Goal: Information Seeking & Learning: Compare options

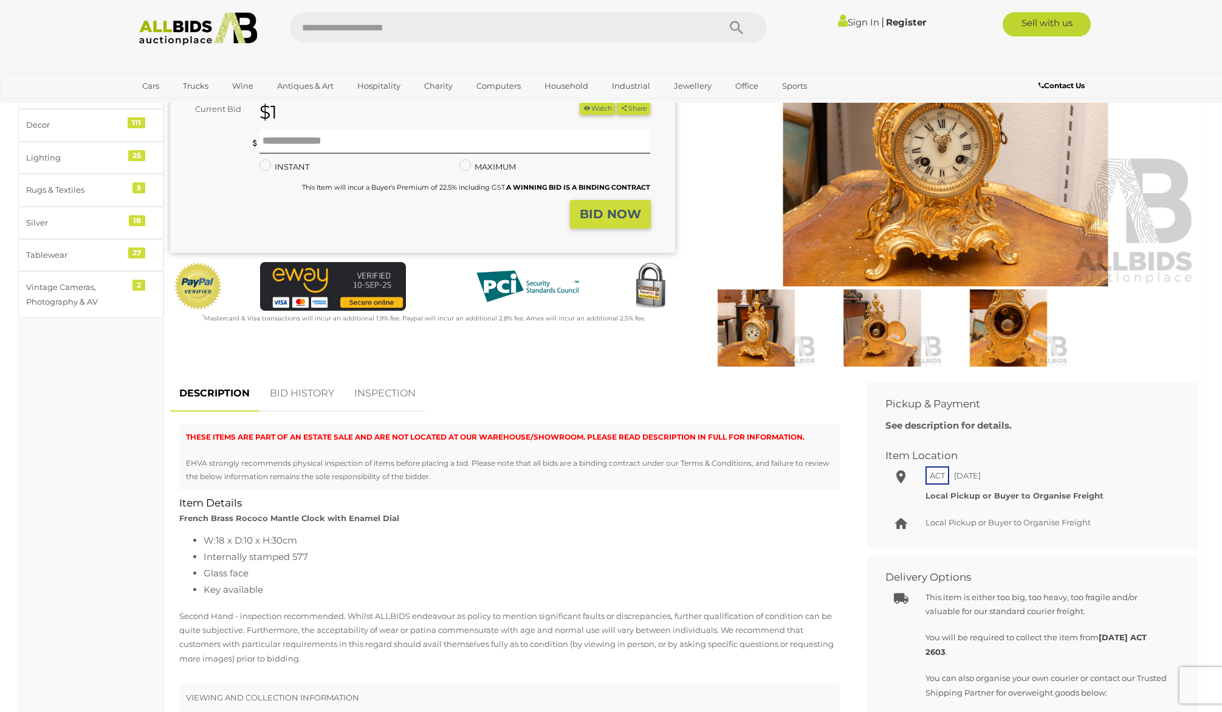
scroll to position [191, 0]
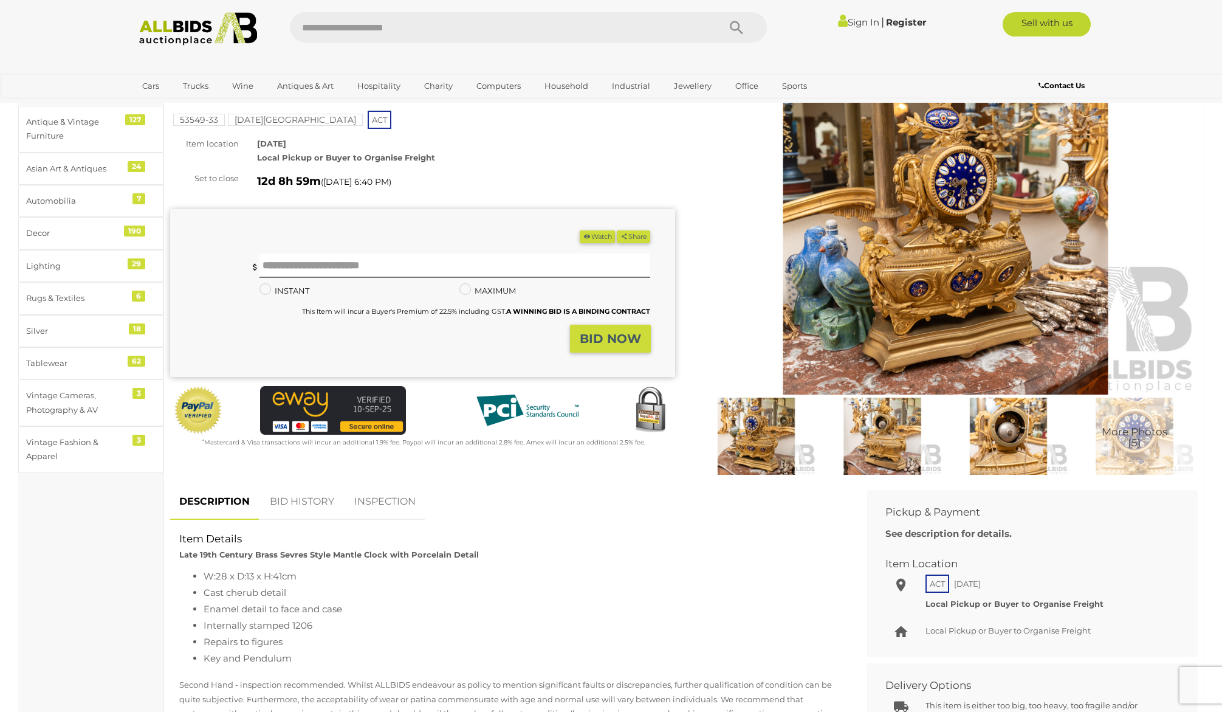
scroll to position [80, 0]
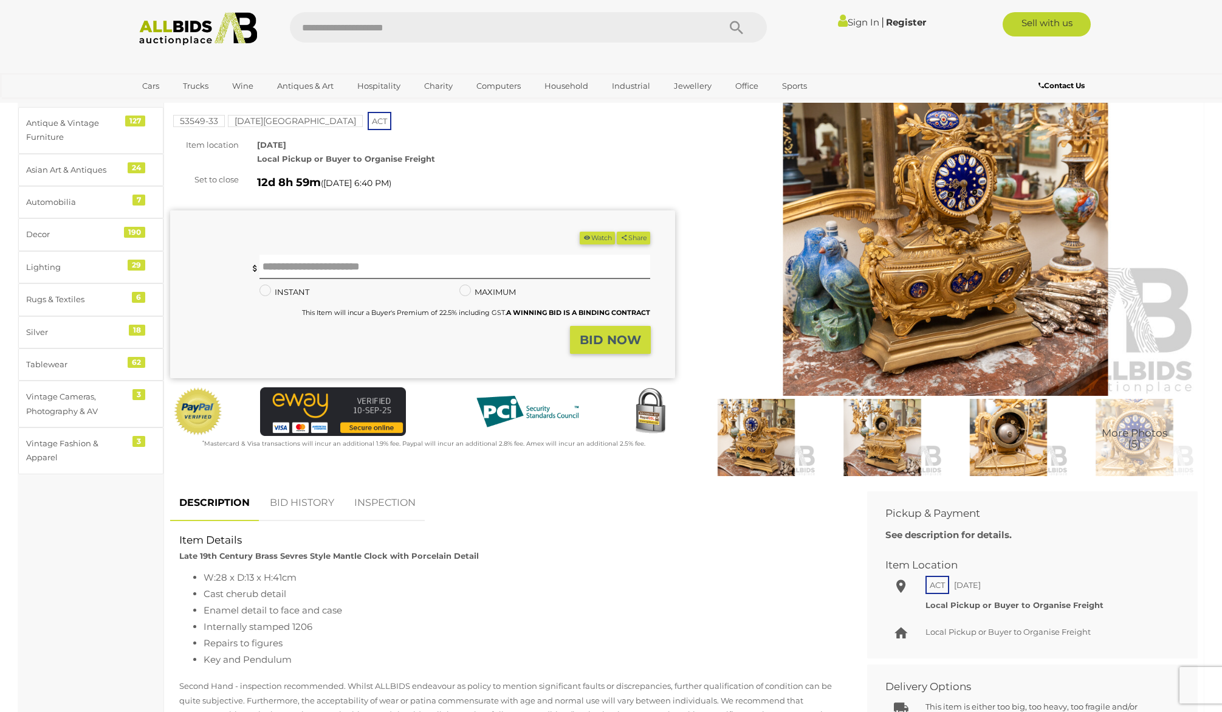
click at [773, 441] on img at bounding box center [757, 437] width 120 height 77
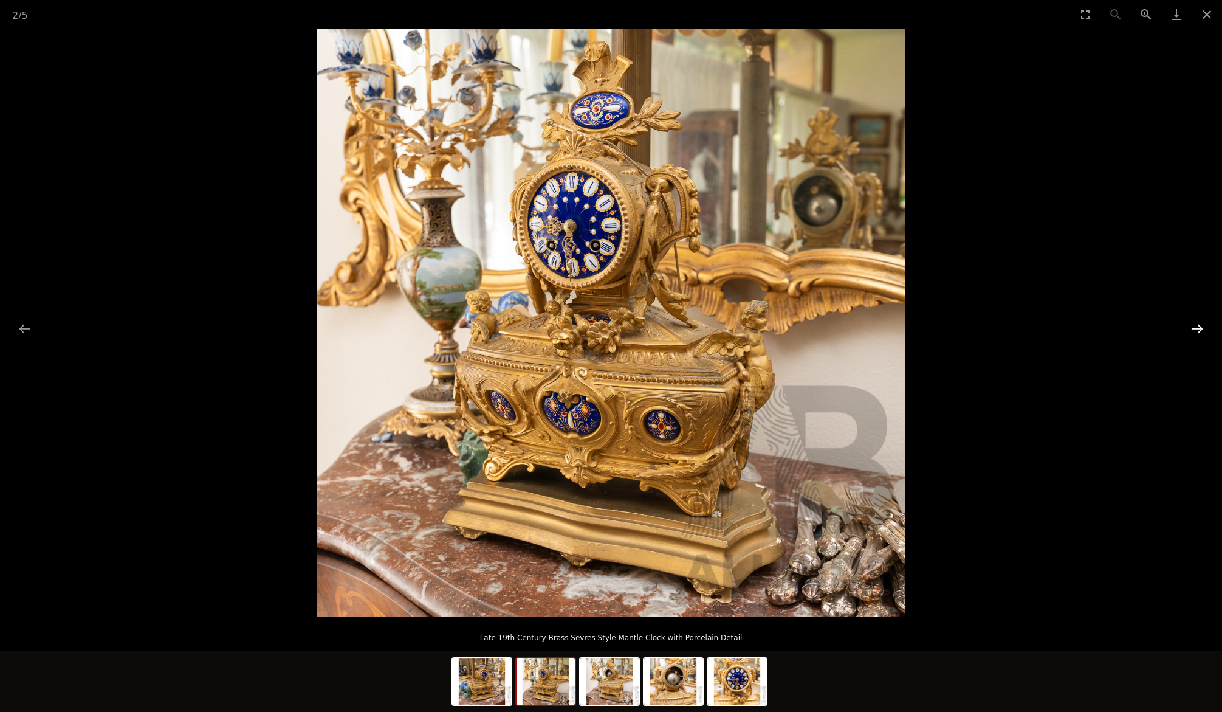
click at [1197, 328] on button "Next slide" at bounding box center [1198, 329] width 26 height 24
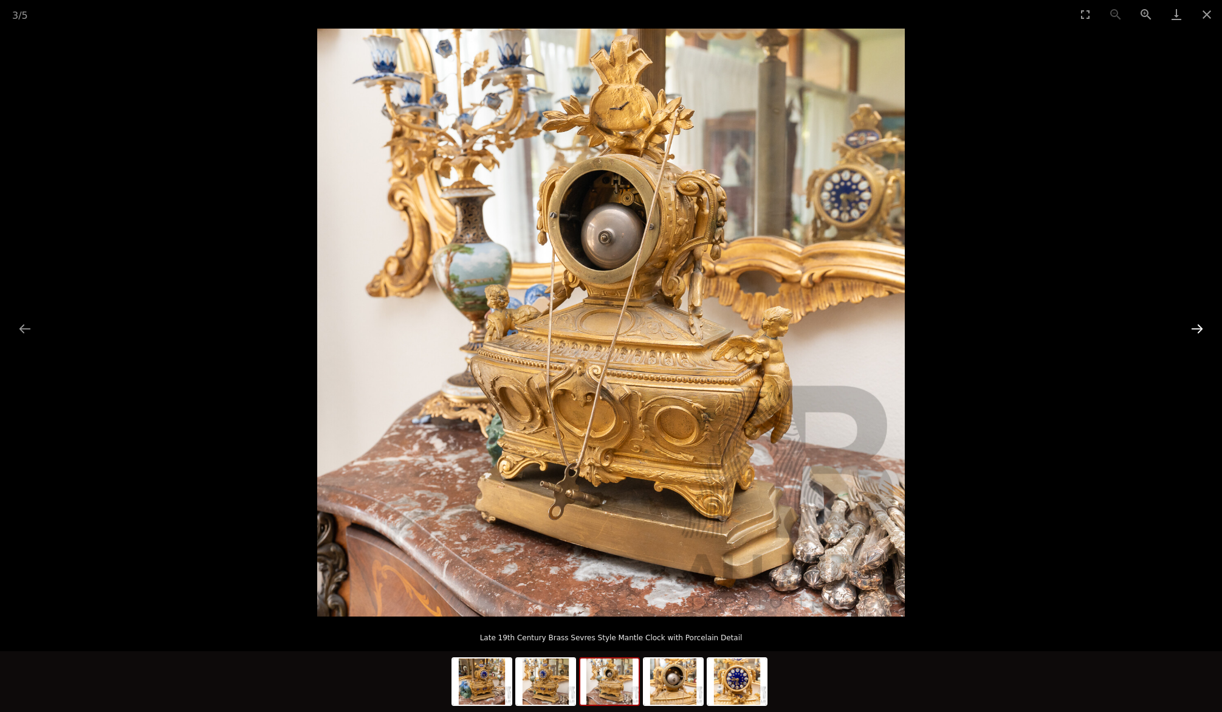
click at [1197, 328] on button "Next slide" at bounding box center [1198, 329] width 26 height 24
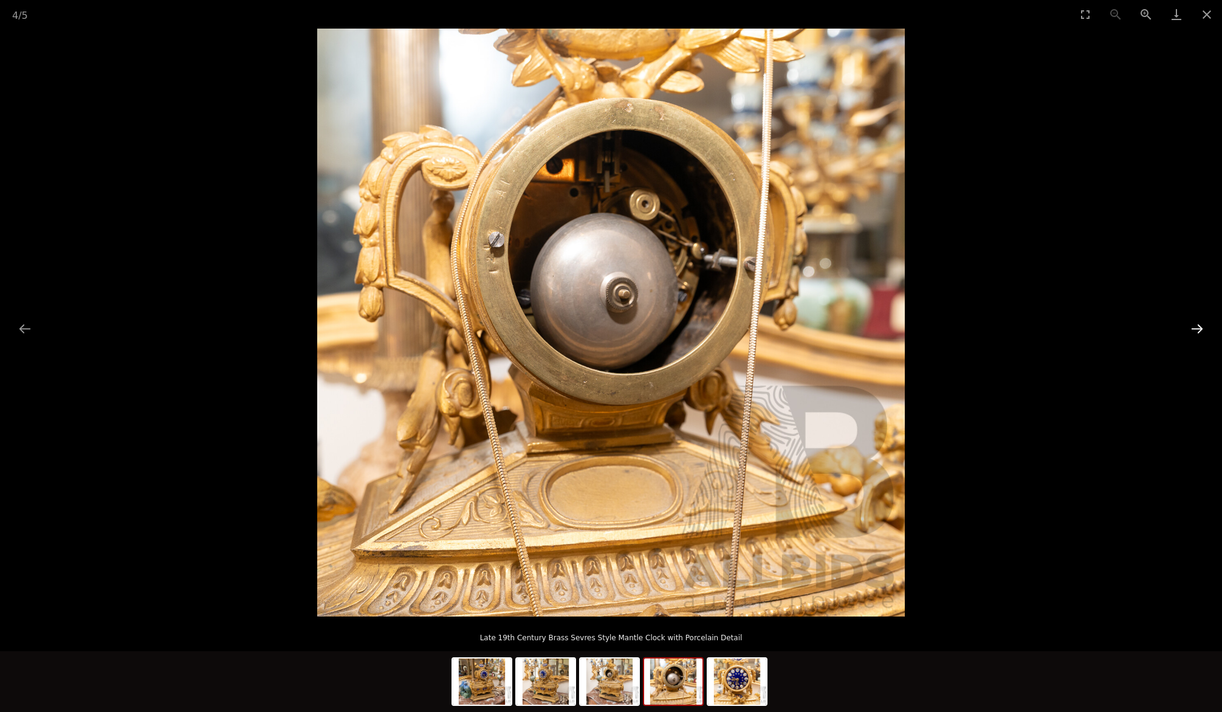
click at [1197, 328] on button "Next slide" at bounding box center [1198, 329] width 26 height 24
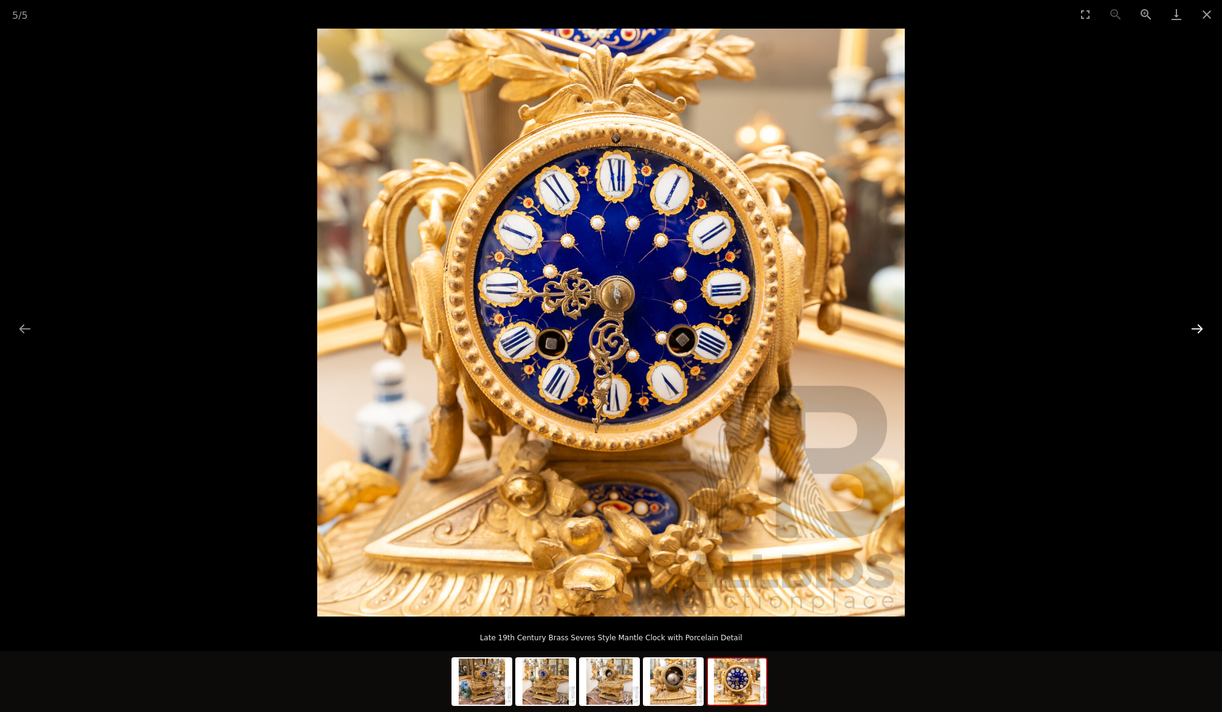
click at [1197, 328] on button "Next slide" at bounding box center [1198, 329] width 26 height 24
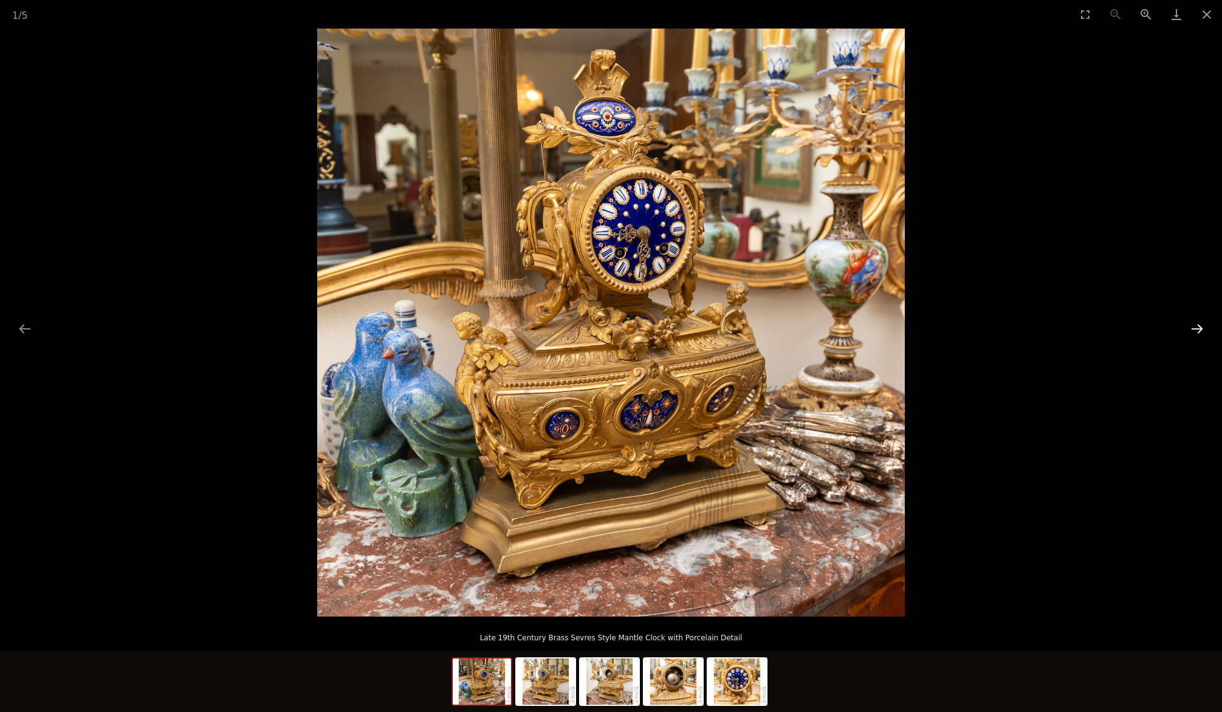
scroll to position [76, 0]
click at [1205, 16] on button "Close gallery" at bounding box center [1207, 14] width 30 height 29
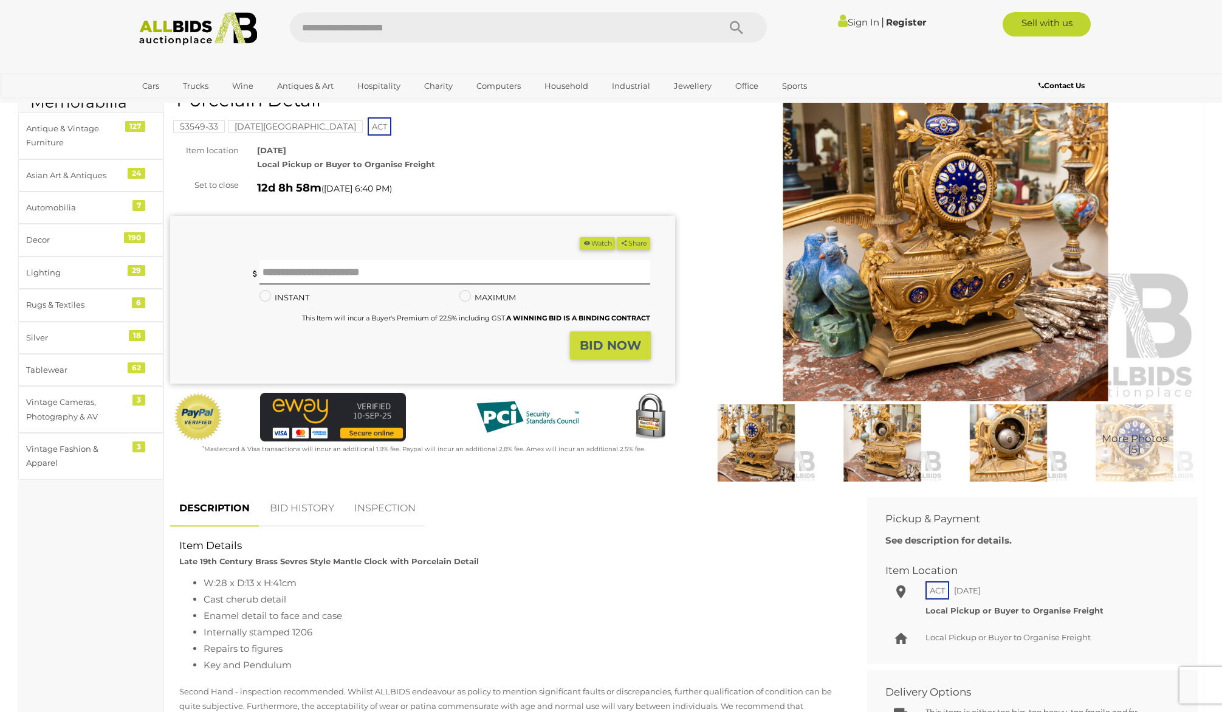
scroll to position [82, 0]
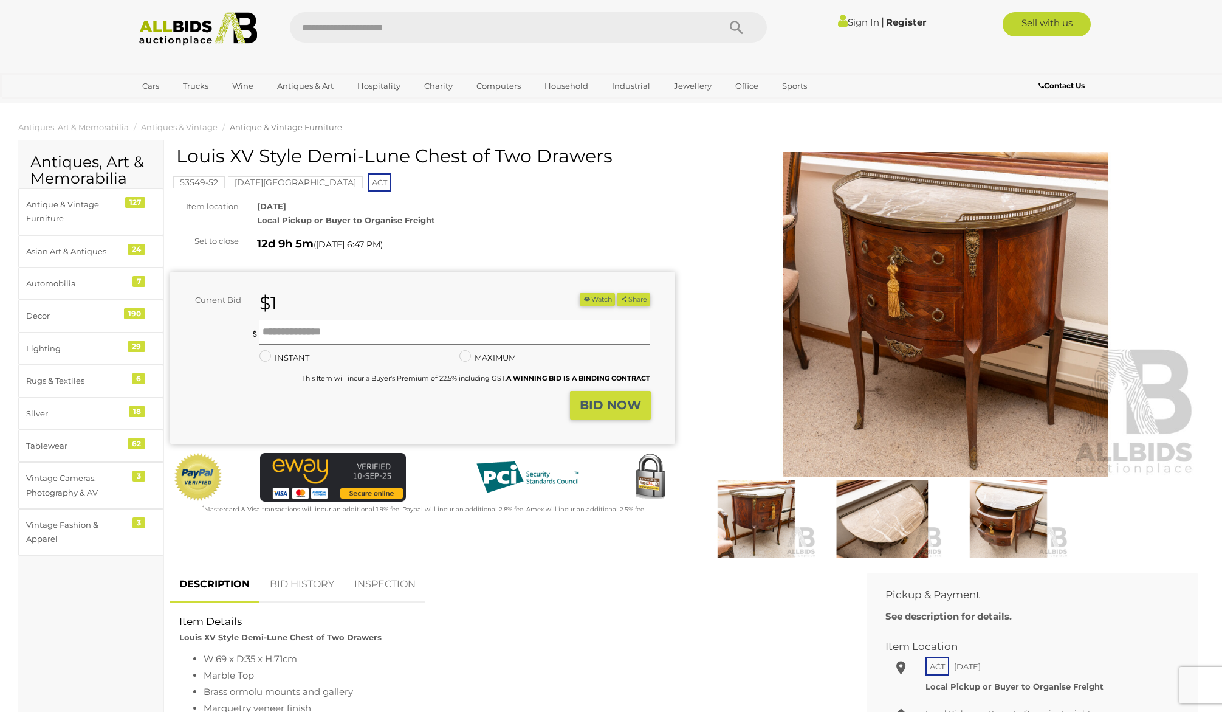
scroll to position [33, 0]
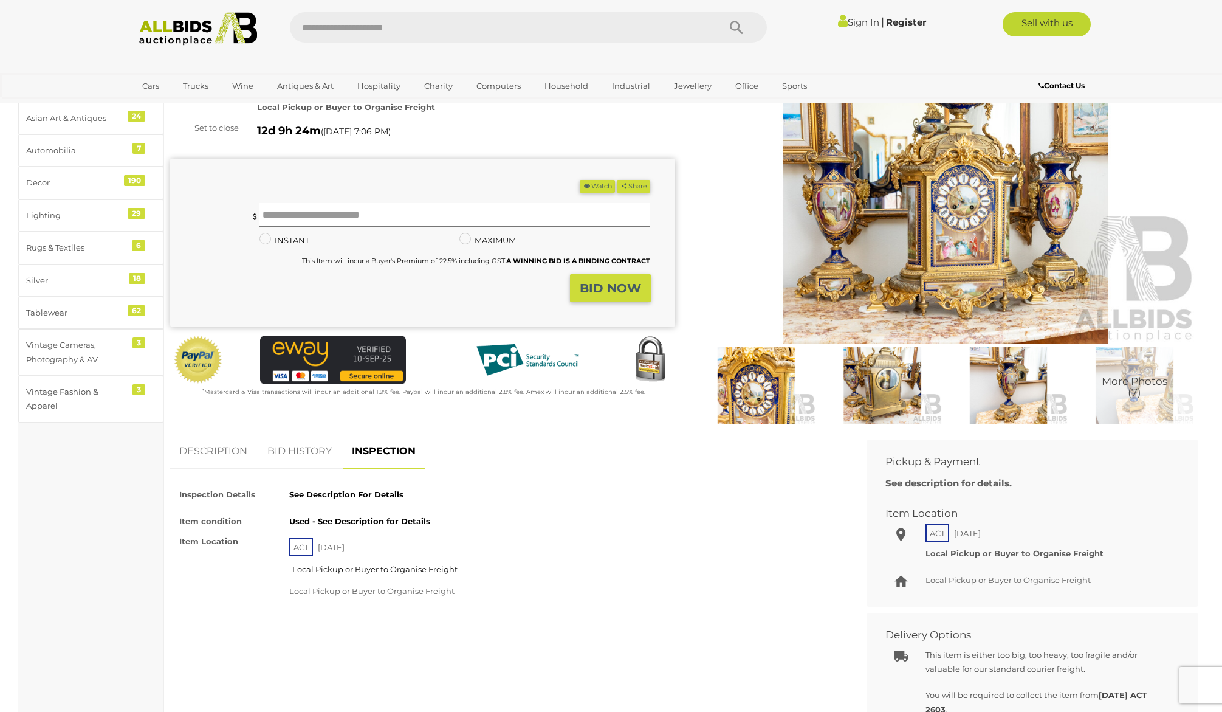
scroll to position [134, 0]
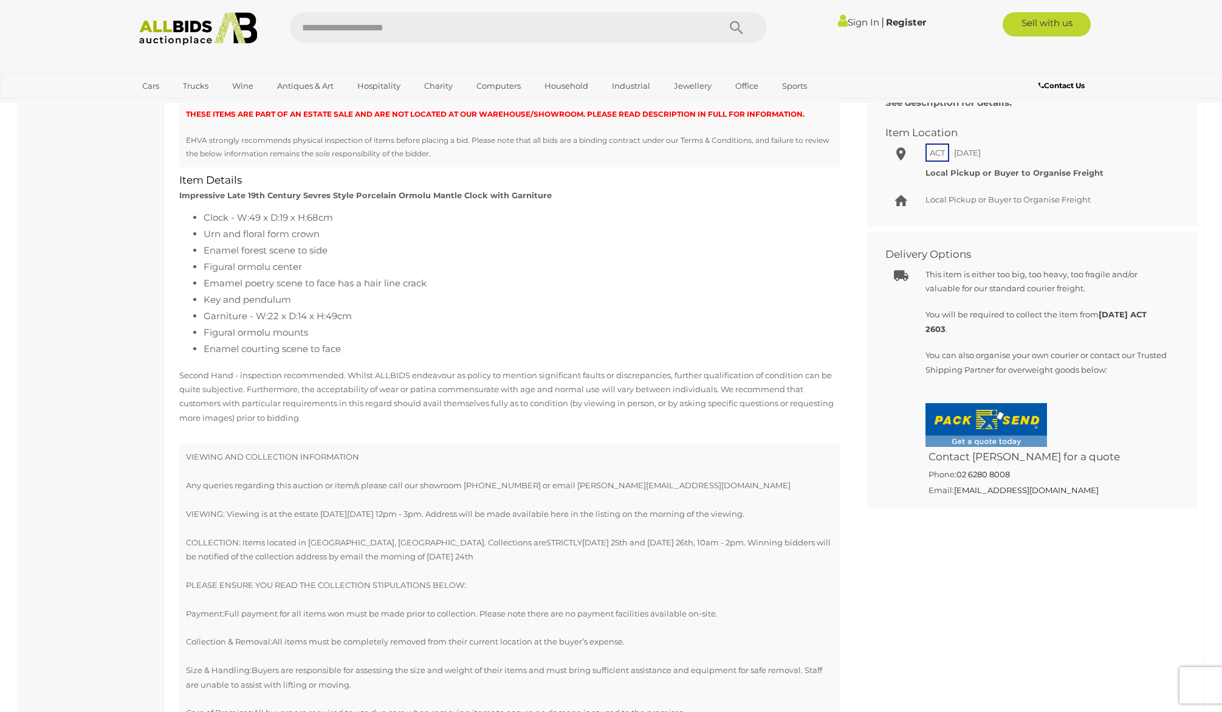
scroll to position [514, 0]
drag, startPoint x: 1151, startPoint y: 55, endPoint x: 969, endPoint y: 227, distance: 250.2
click at [1151, 56] on div "Sign In |" at bounding box center [611, 51] width 1222 height 103
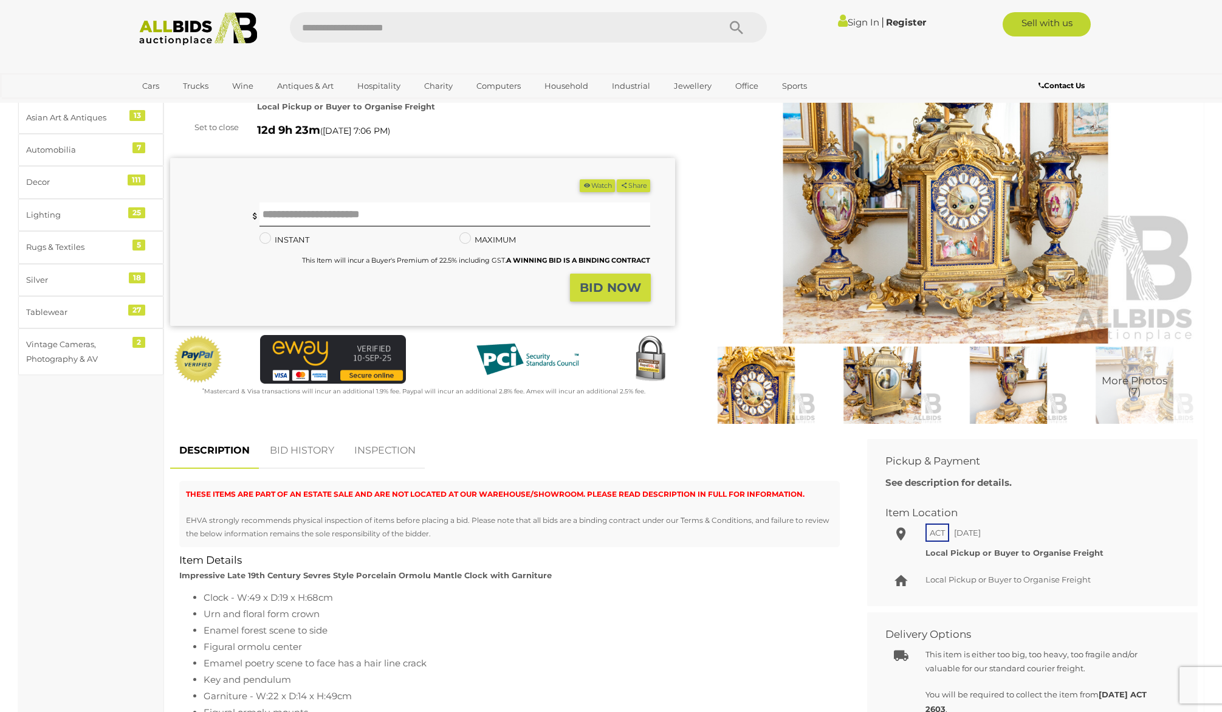
scroll to position [0, 0]
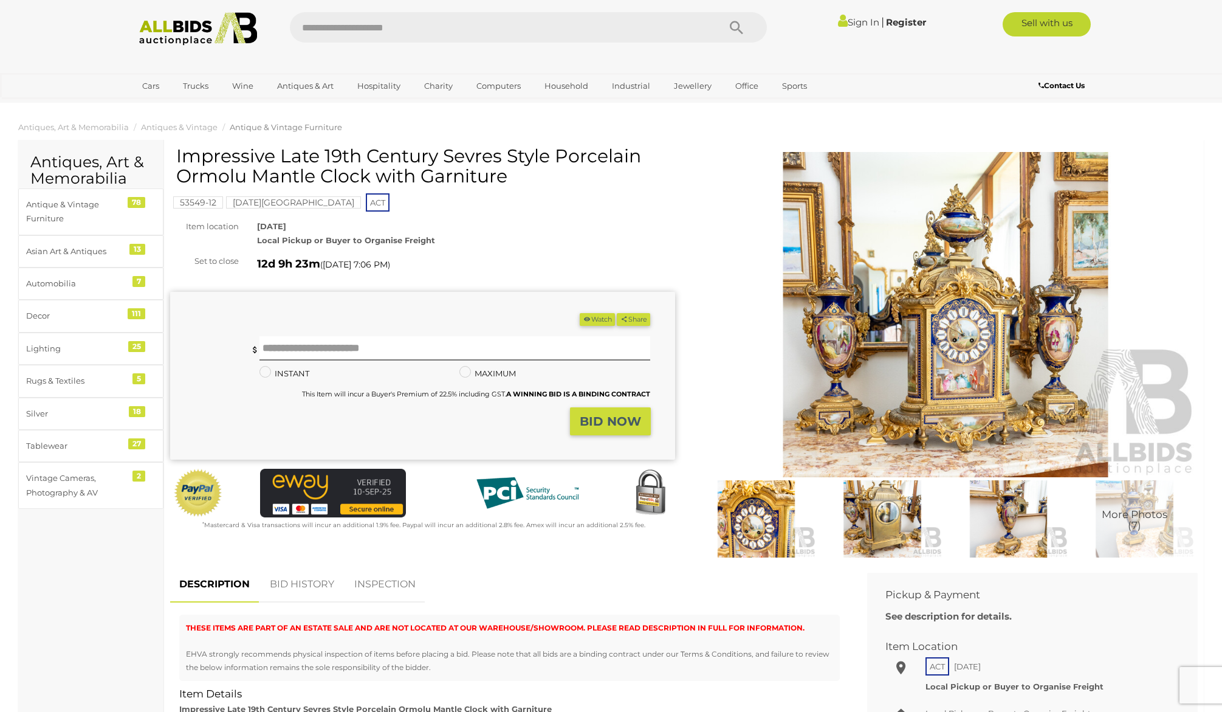
click at [895, 339] on img at bounding box center [946, 314] width 505 height 325
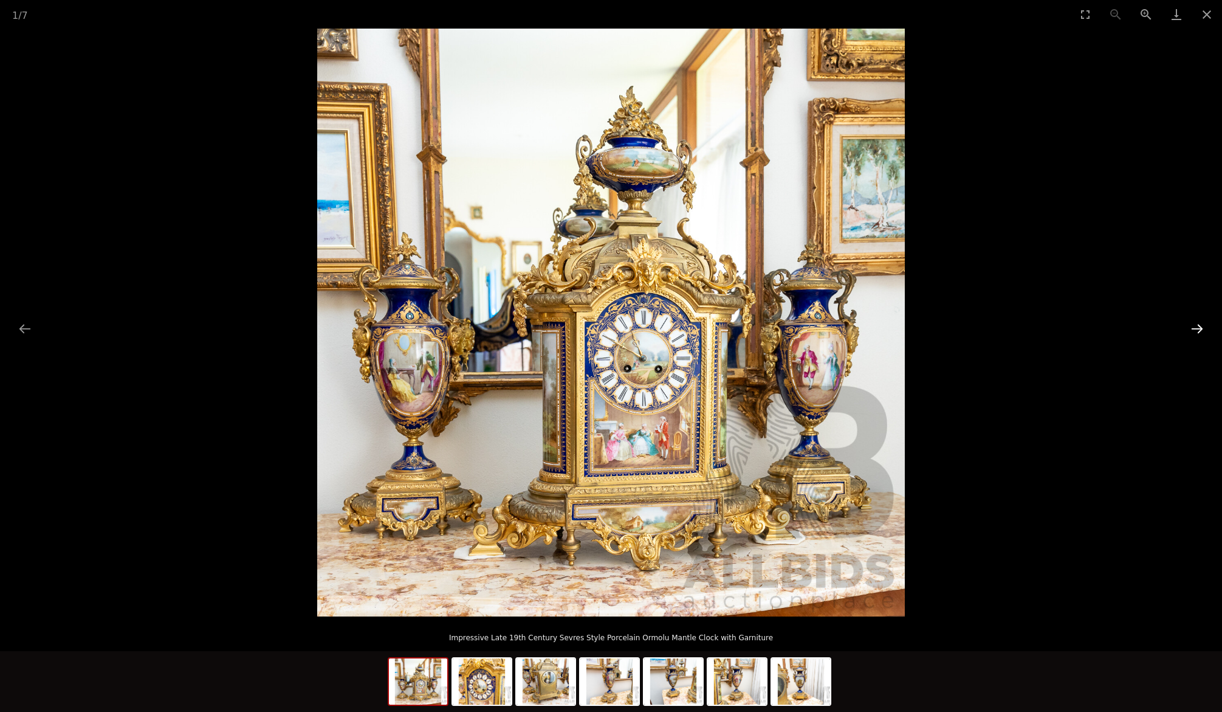
click at [1199, 326] on button "Next slide" at bounding box center [1198, 329] width 26 height 24
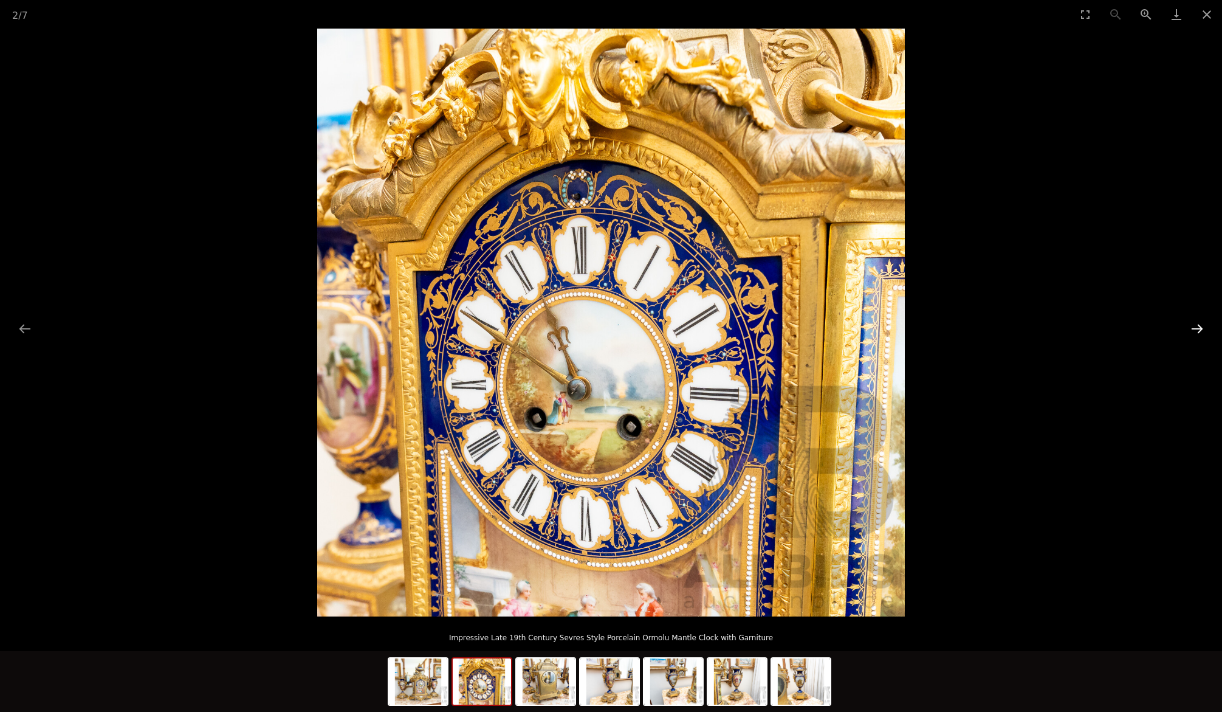
click at [1199, 326] on button "Next slide" at bounding box center [1198, 329] width 26 height 24
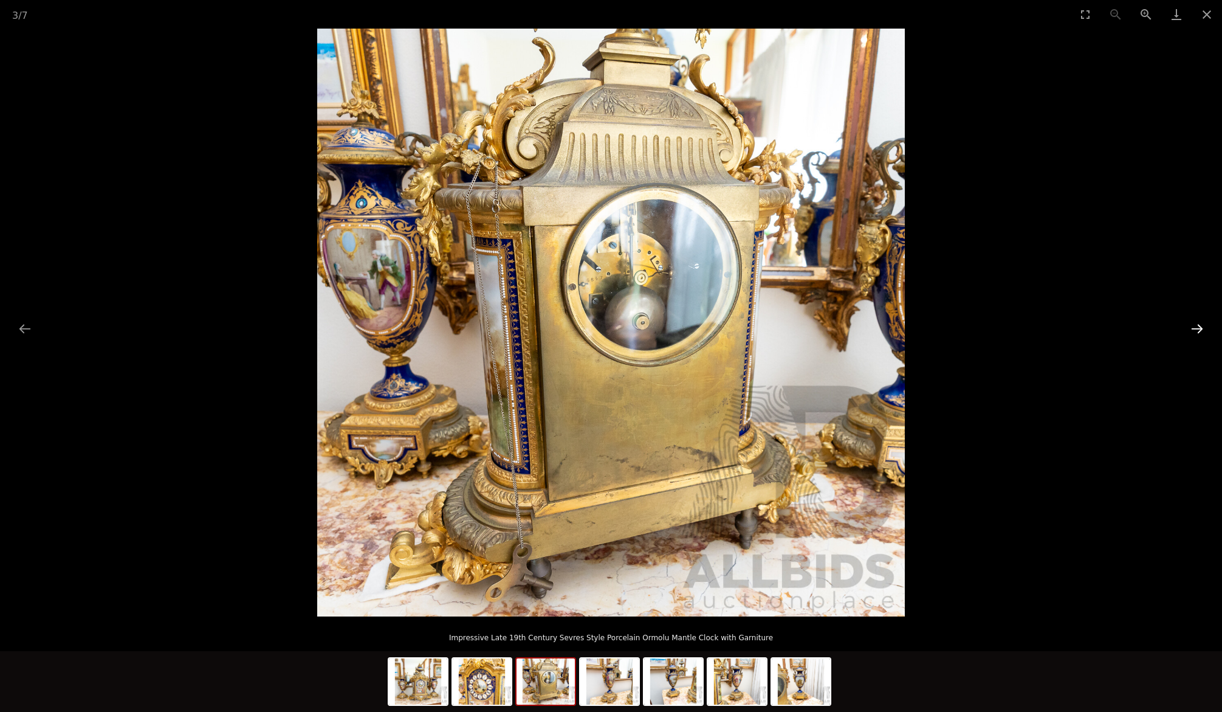
click at [1199, 326] on button "Next slide" at bounding box center [1198, 329] width 26 height 24
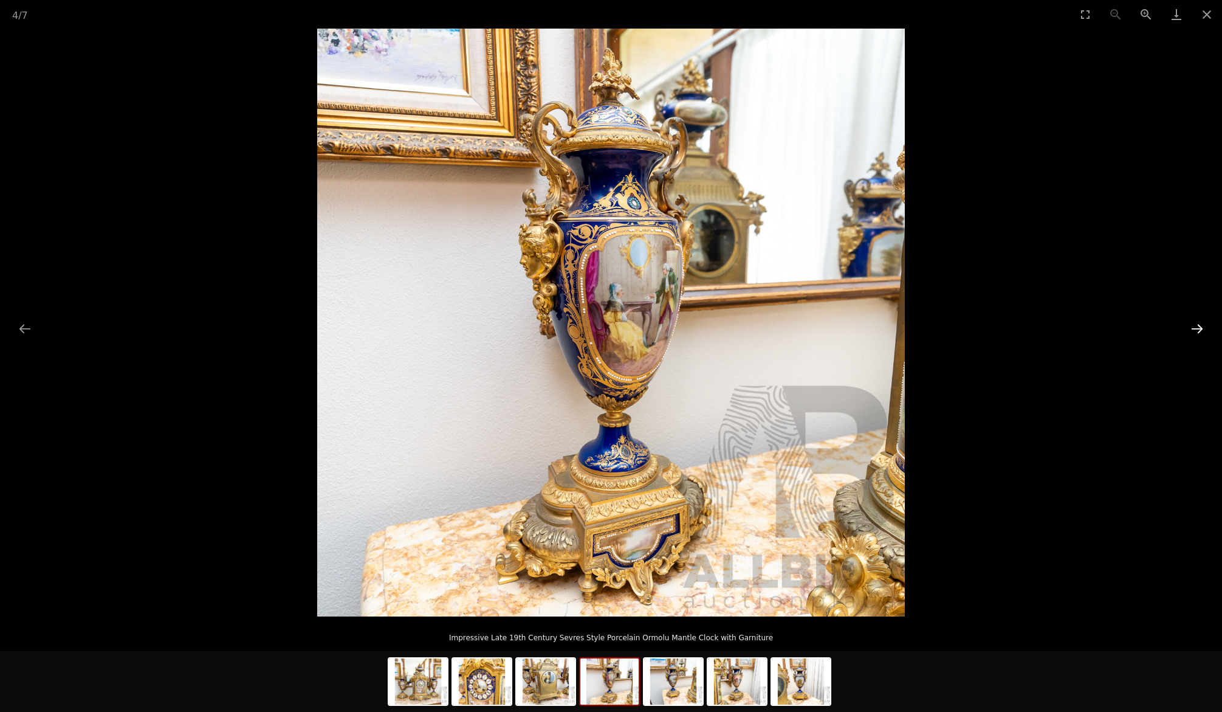
click at [1199, 326] on button "Next slide" at bounding box center [1198, 329] width 26 height 24
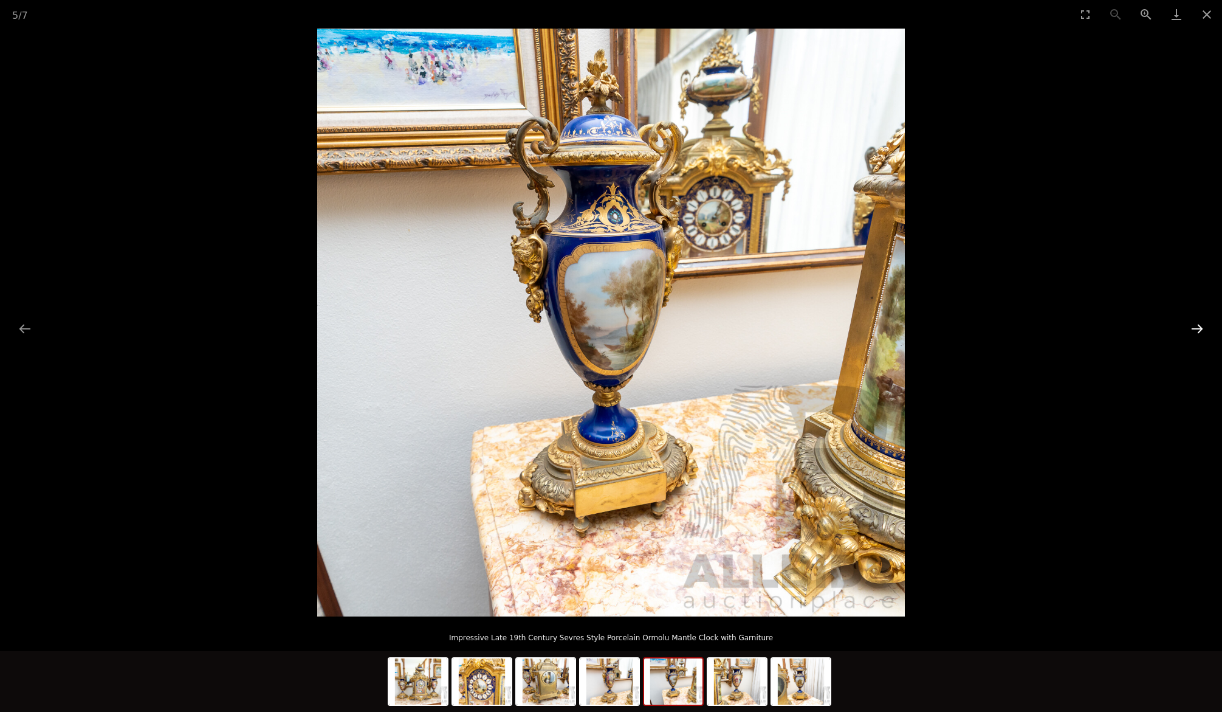
click at [1199, 326] on button "Next slide" at bounding box center [1198, 329] width 26 height 24
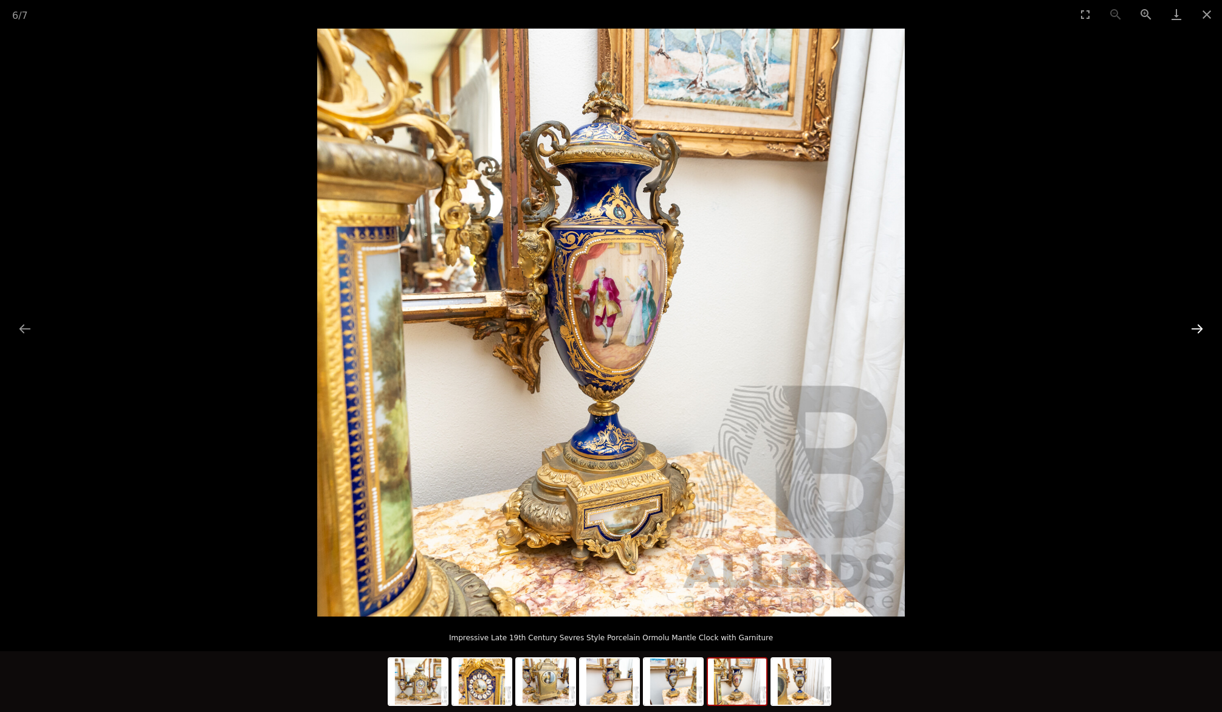
click at [1199, 326] on button "Next slide" at bounding box center [1198, 329] width 26 height 24
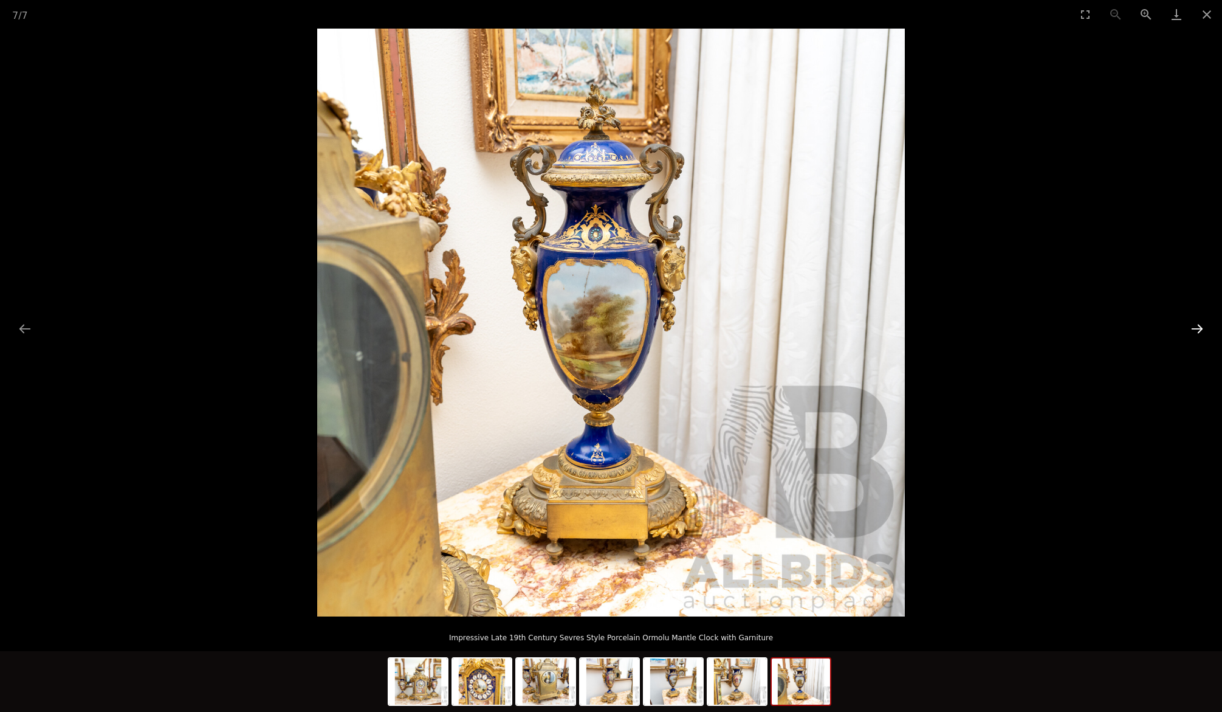
click at [1197, 328] on button "Next slide" at bounding box center [1198, 329] width 26 height 24
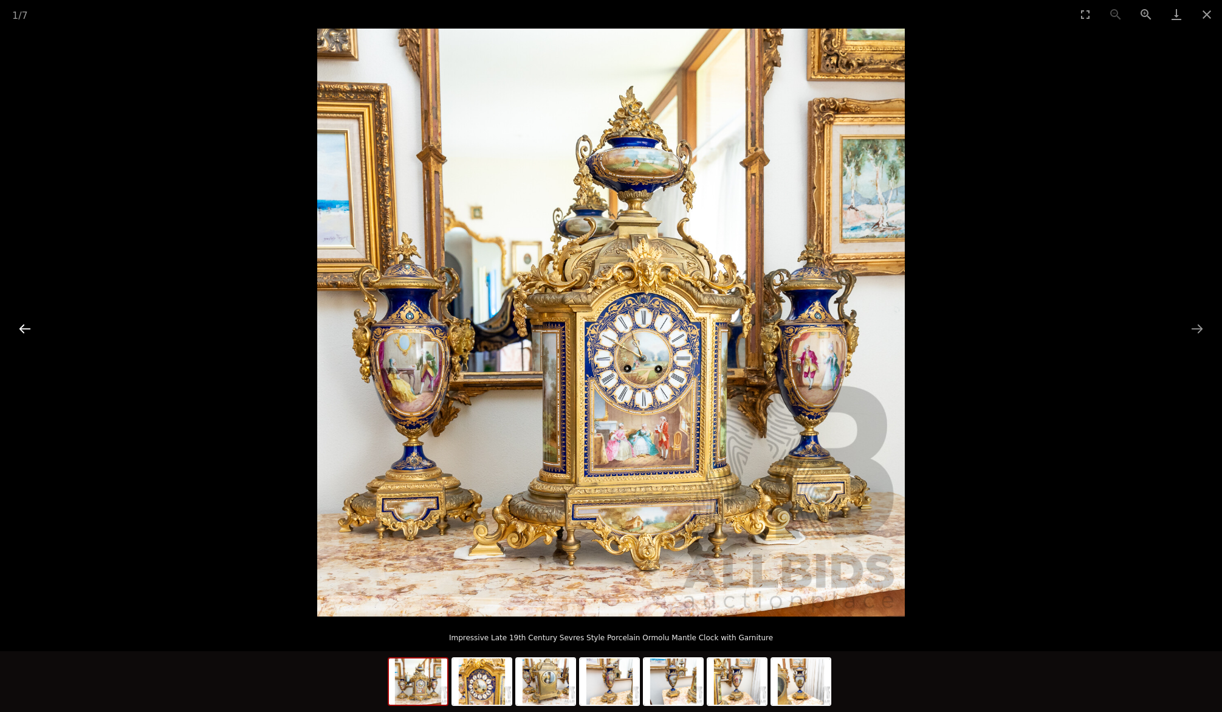
click at [24, 327] on button "Previous slide" at bounding box center [25, 329] width 26 height 24
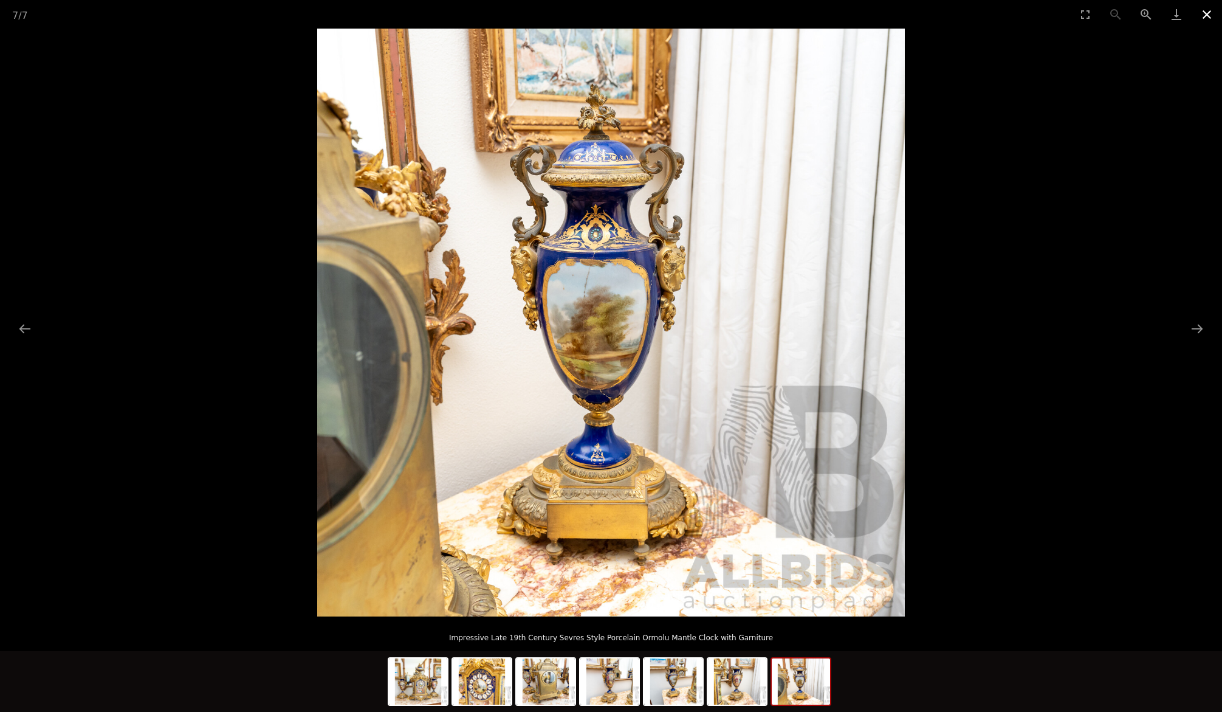
click at [1211, 13] on button "Close gallery" at bounding box center [1207, 14] width 30 height 29
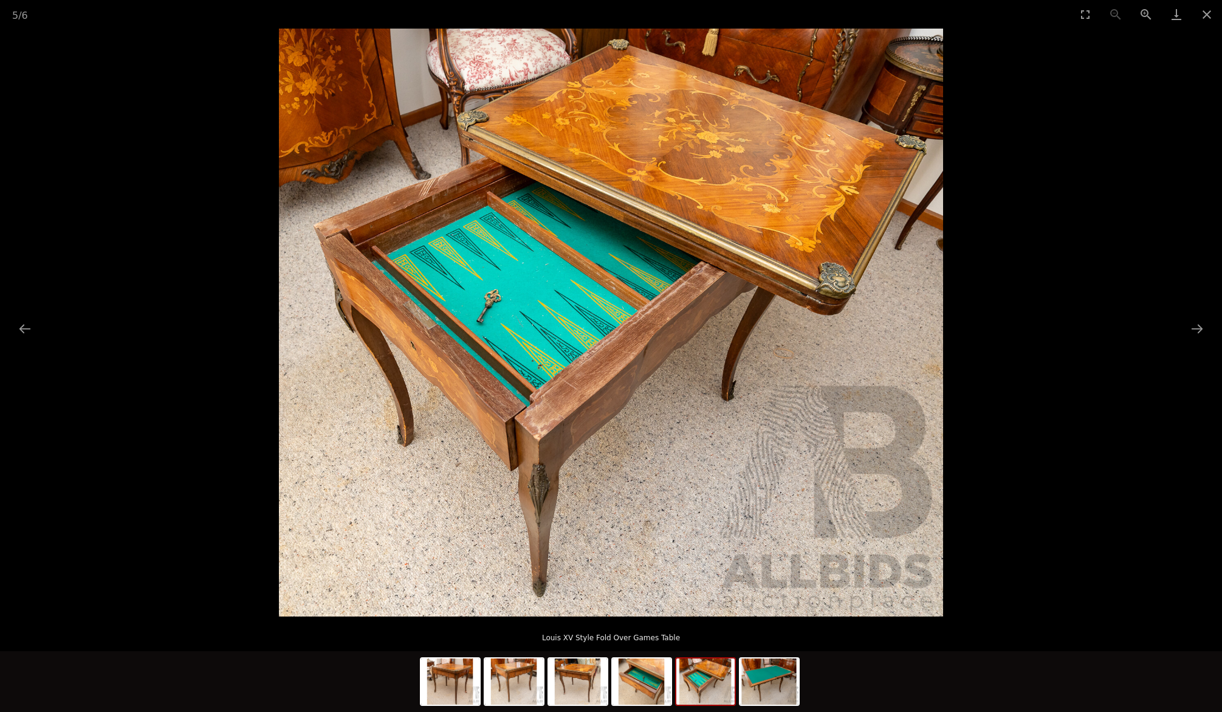
scroll to position [1, 0]
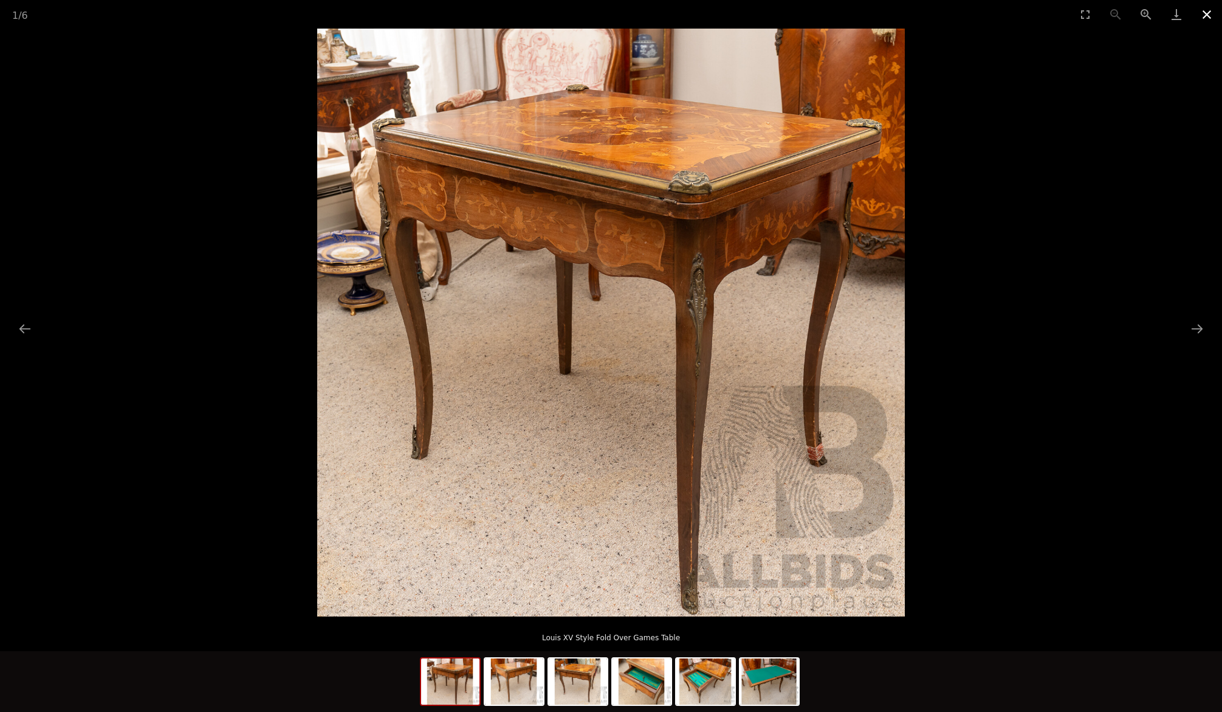
click at [1211, 14] on button "Close gallery" at bounding box center [1207, 14] width 30 height 29
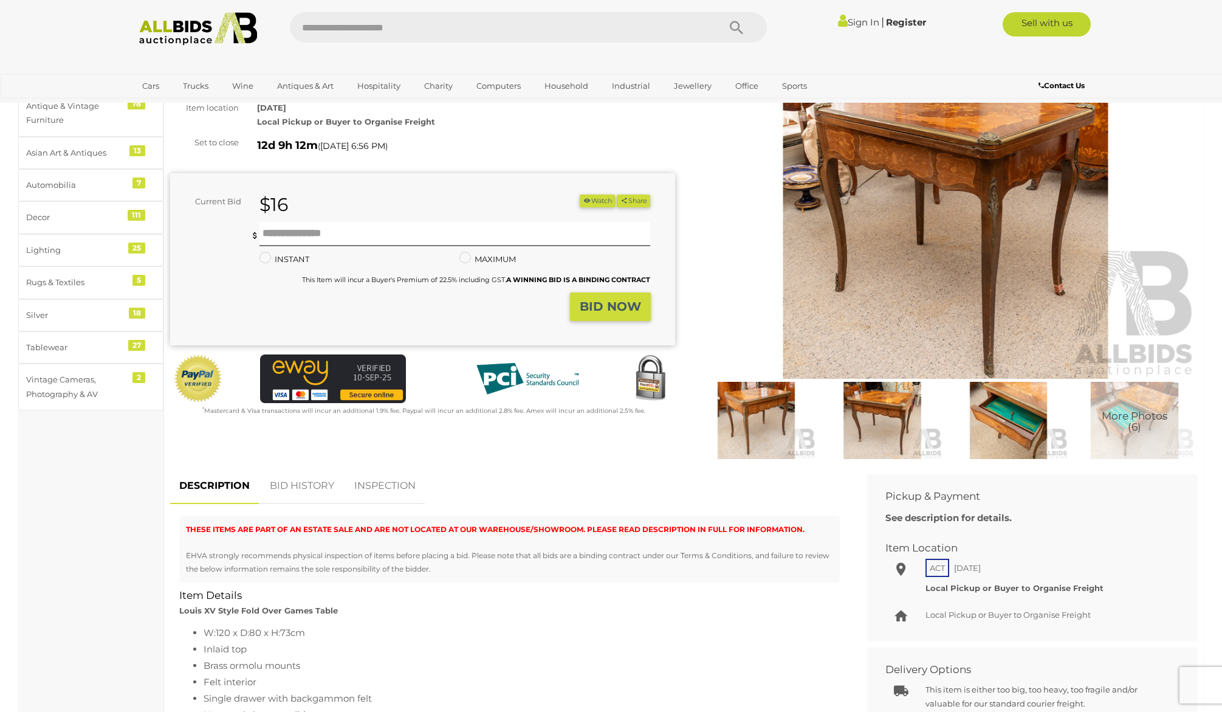
scroll to position [100, 0]
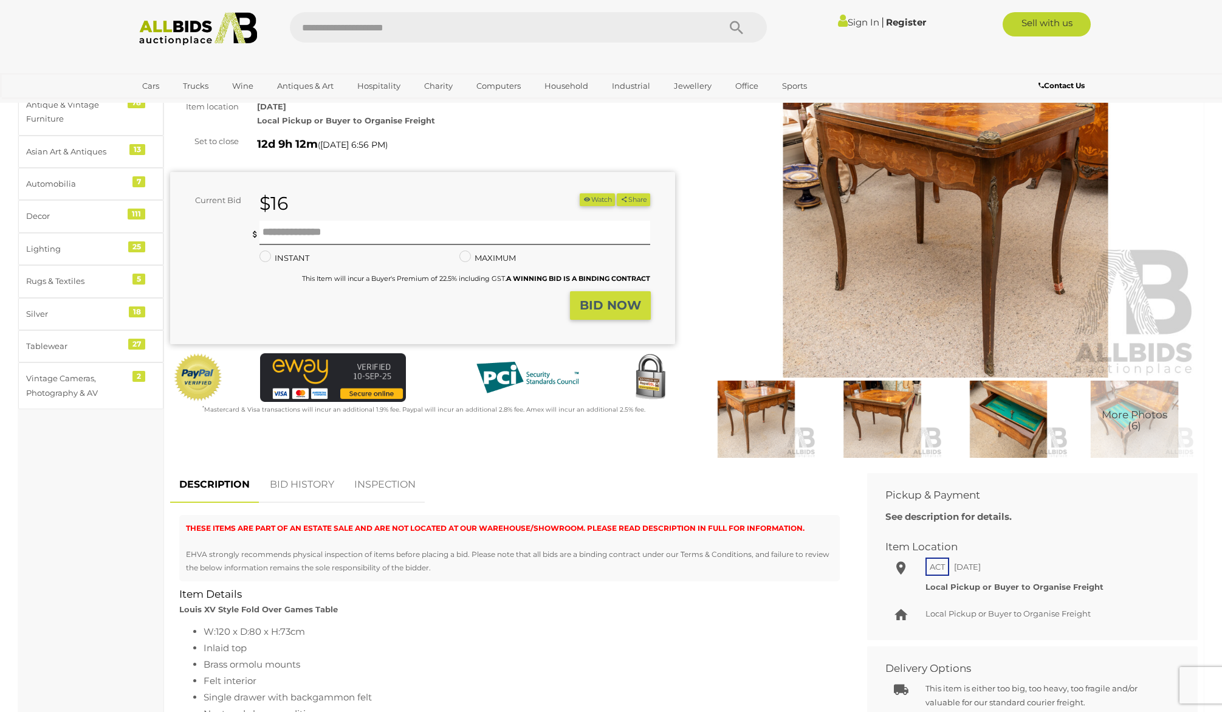
click at [1114, 410] on span "More Photos (6)" at bounding box center [1135, 420] width 66 height 22
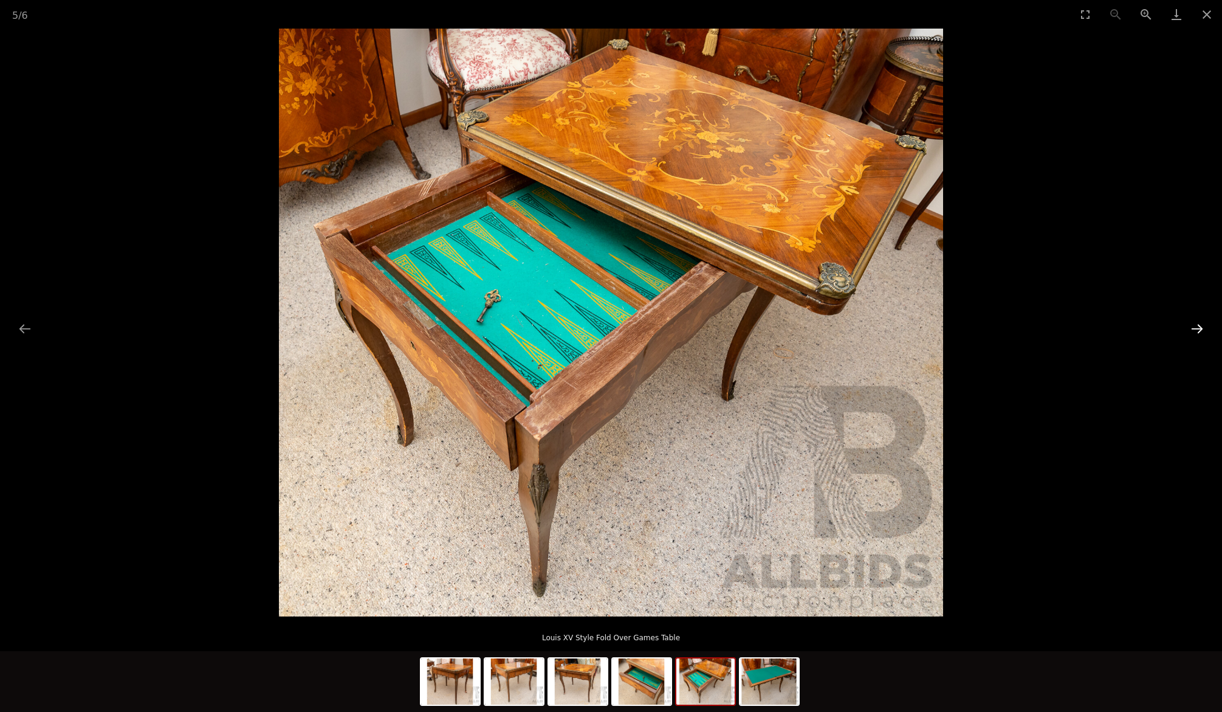
click at [1194, 331] on button "Next slide" at bounding box center [1198, 329] width 26 height 24
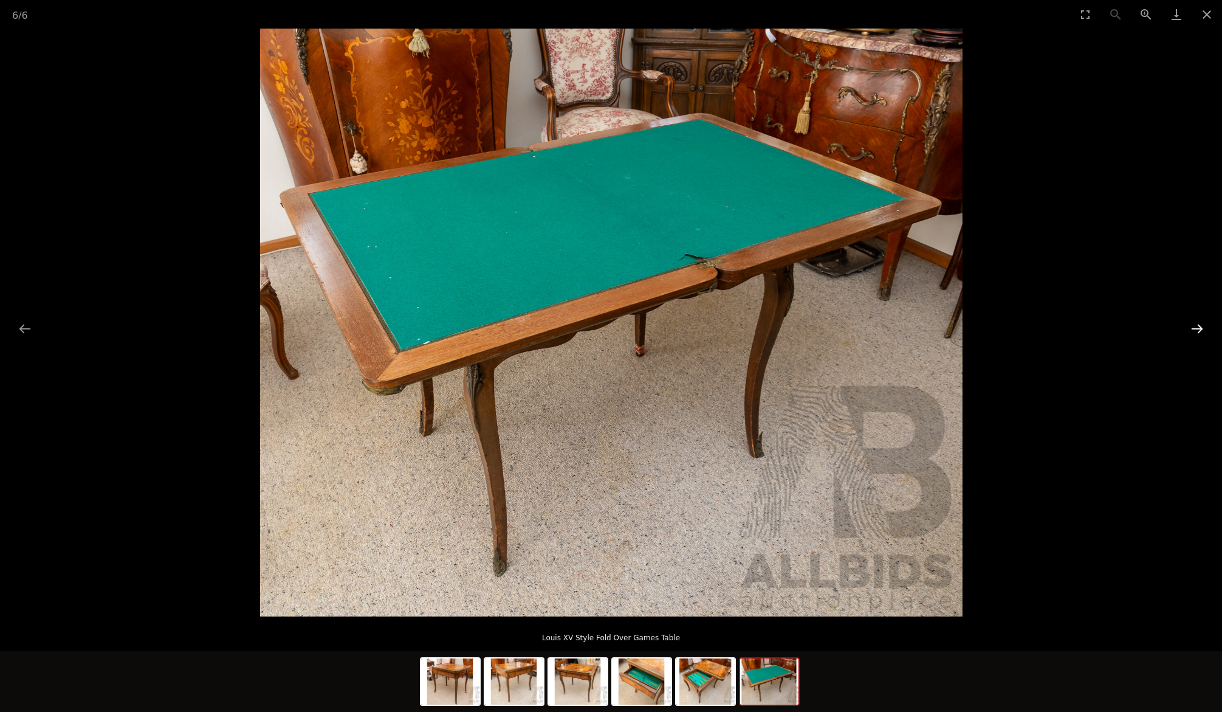
click at [1193, 331] on button "Next slide" at bounding box center [1198, 329] width 26 height 24
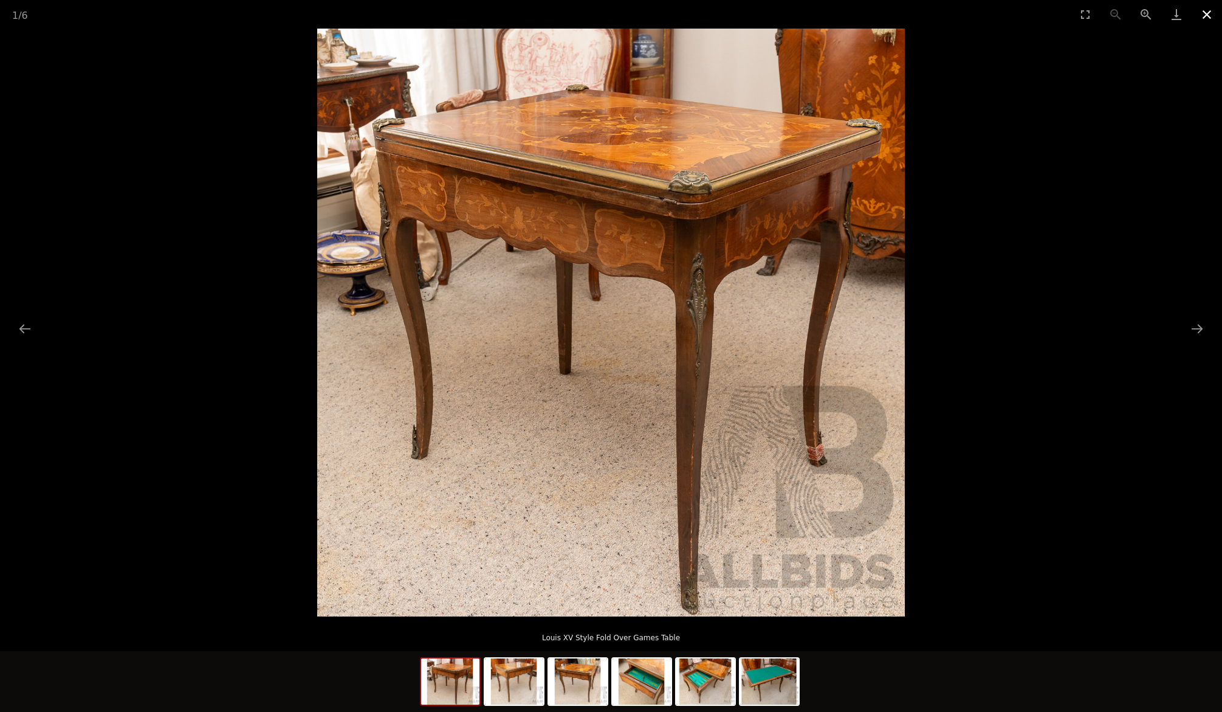
click at [1202, 16] on button "Close gallery" at bounding box center [1207, 14] width 30 height 29
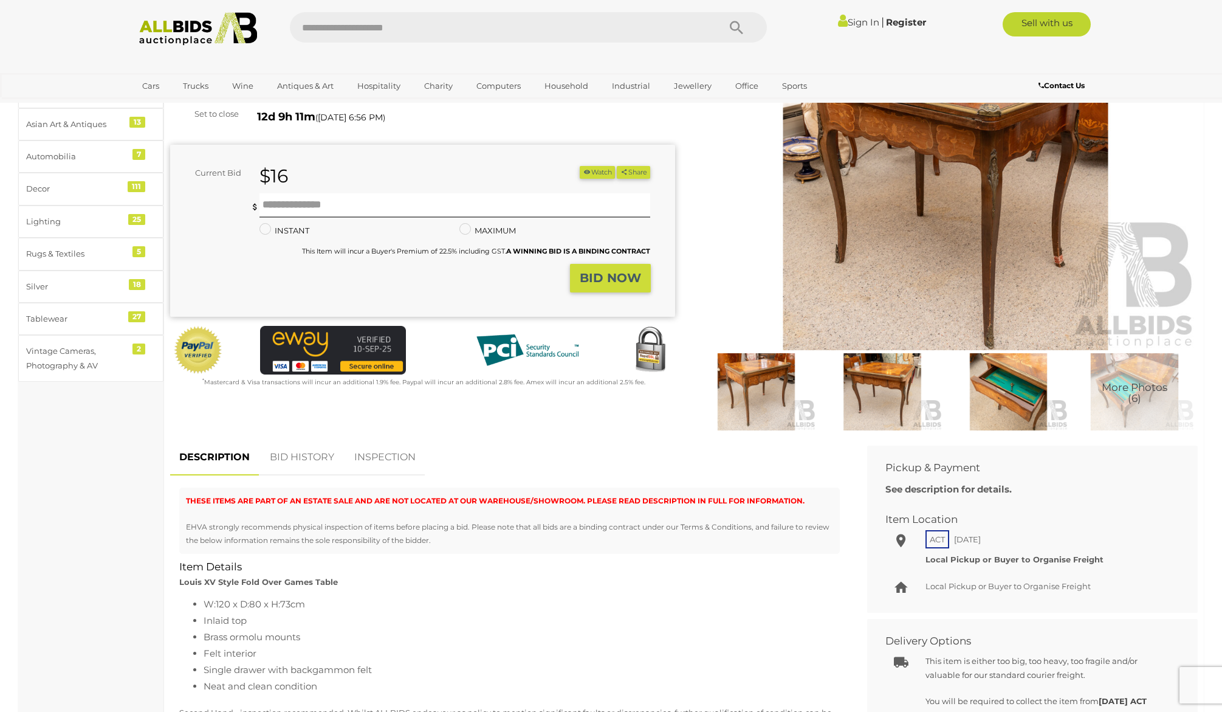
scroll to position [131, 0]
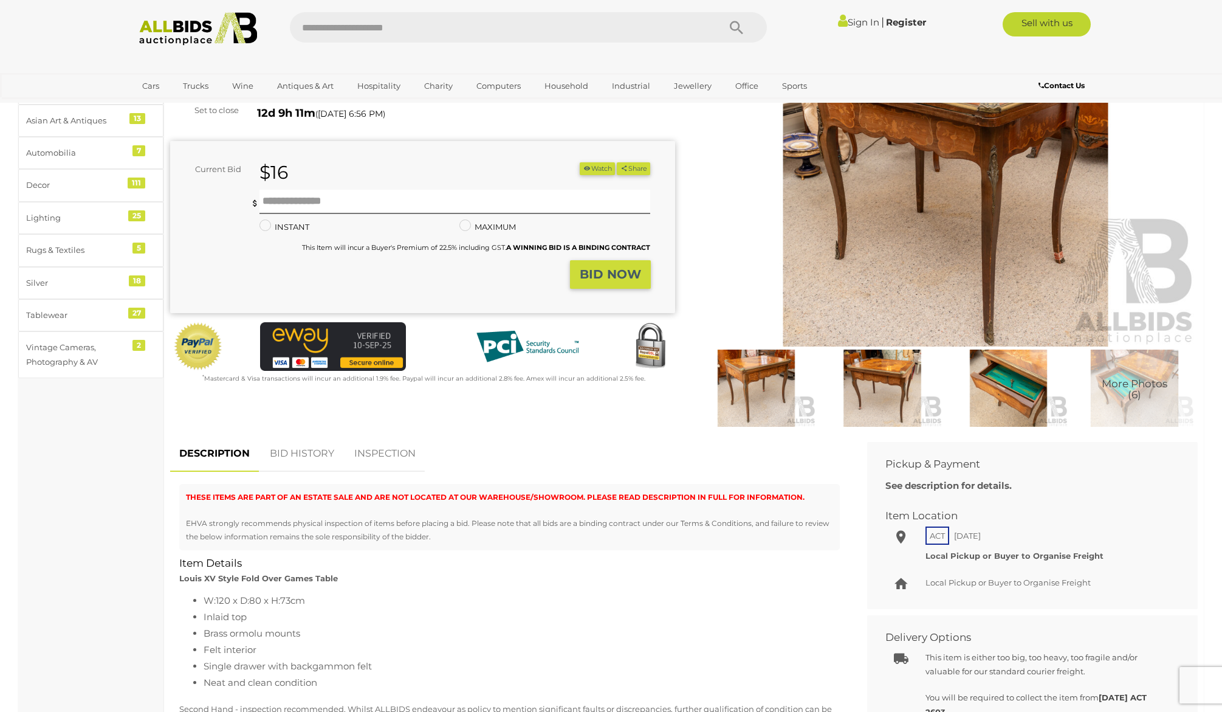
click at [326, 454] on link "BID HISTORY" at bounding box center [302, 454] width 83 height 36
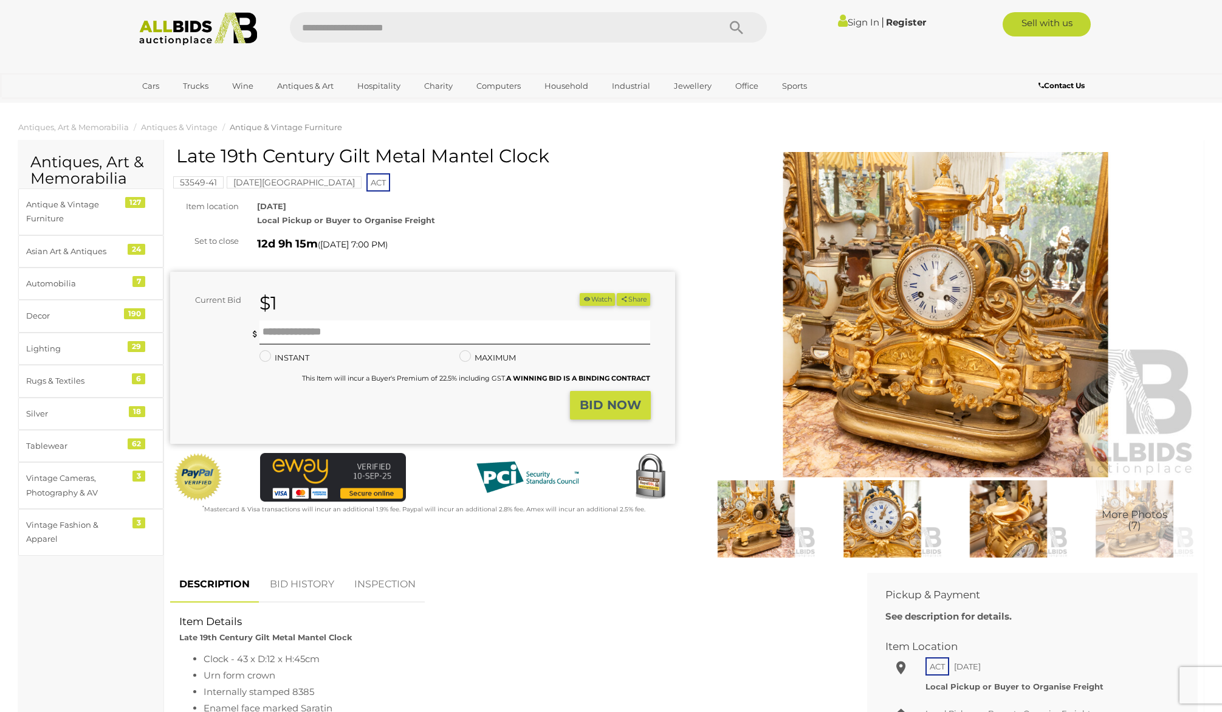
scroll to position [69, 0]
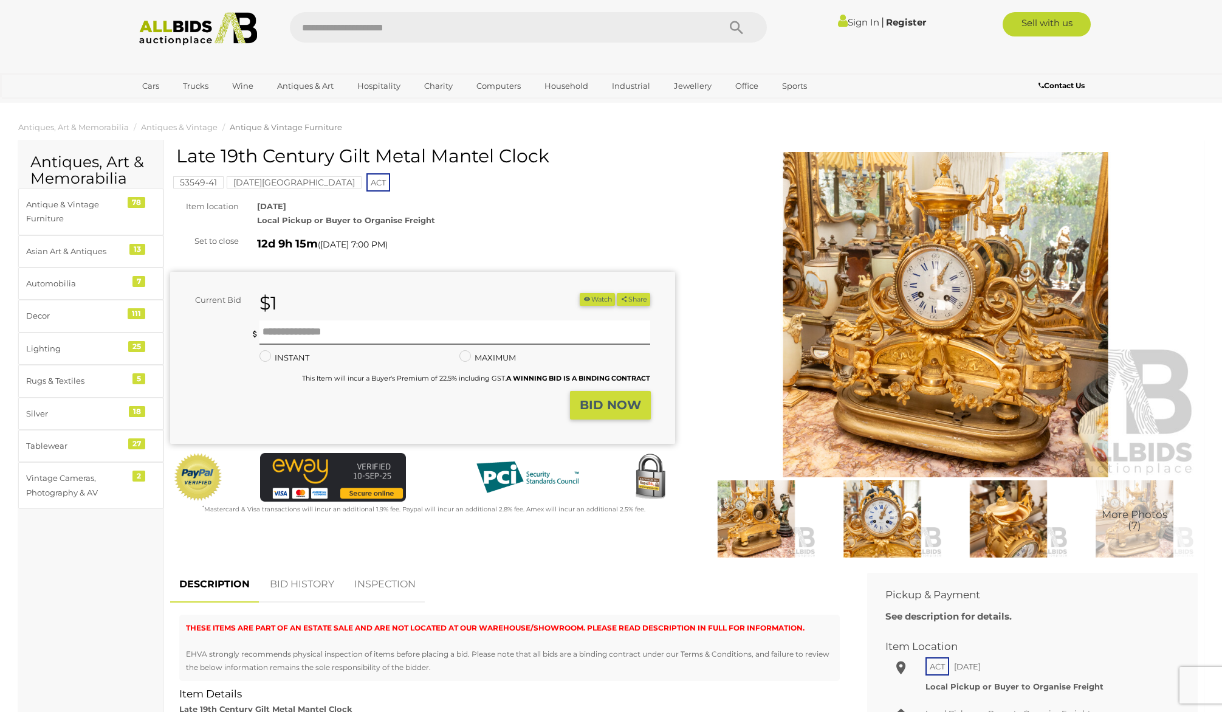
scroll to position [69, 0]
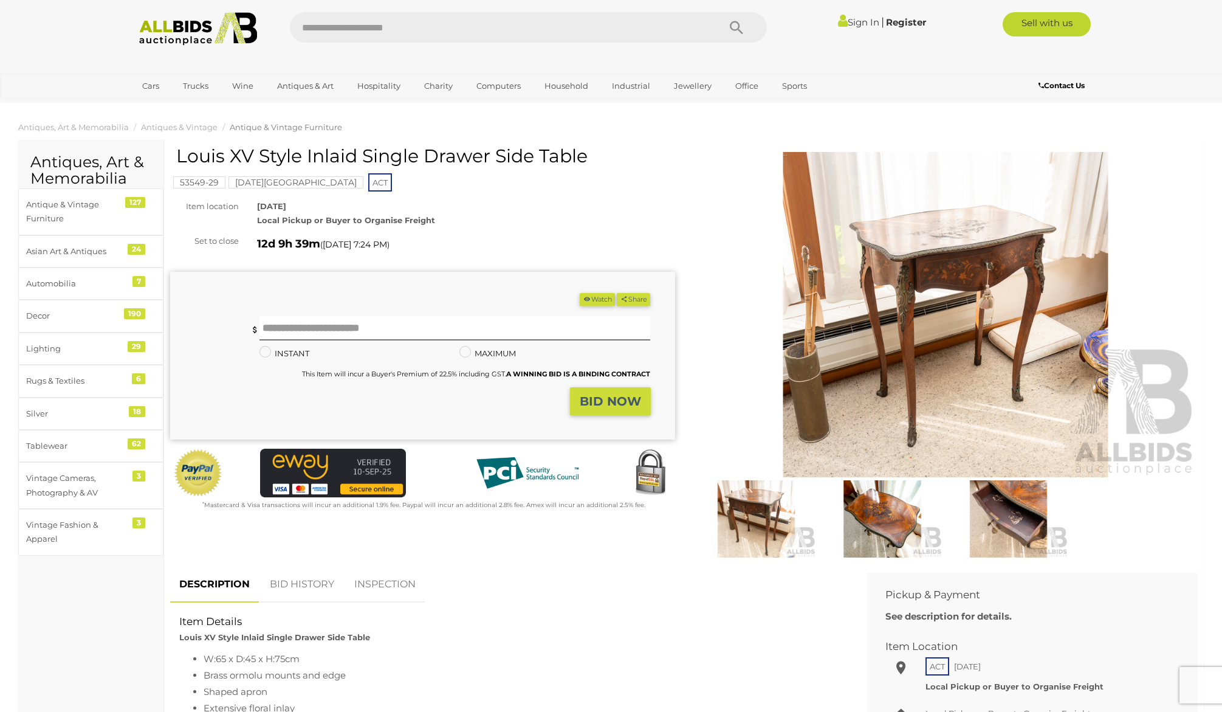
click at [887, 238] on img at bounding box center [946, 314] width 505 height 325
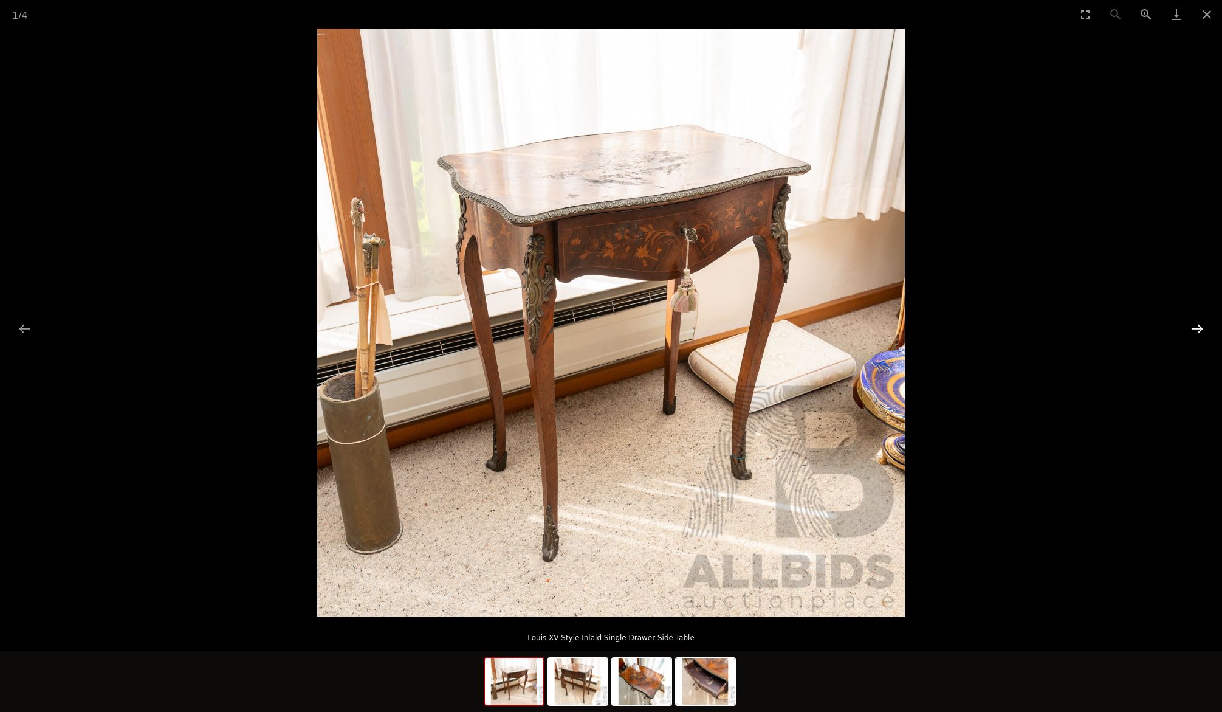
click at [1199, 328] on button "Next slide" at bounding box center [1198, 329] width 26 height 24
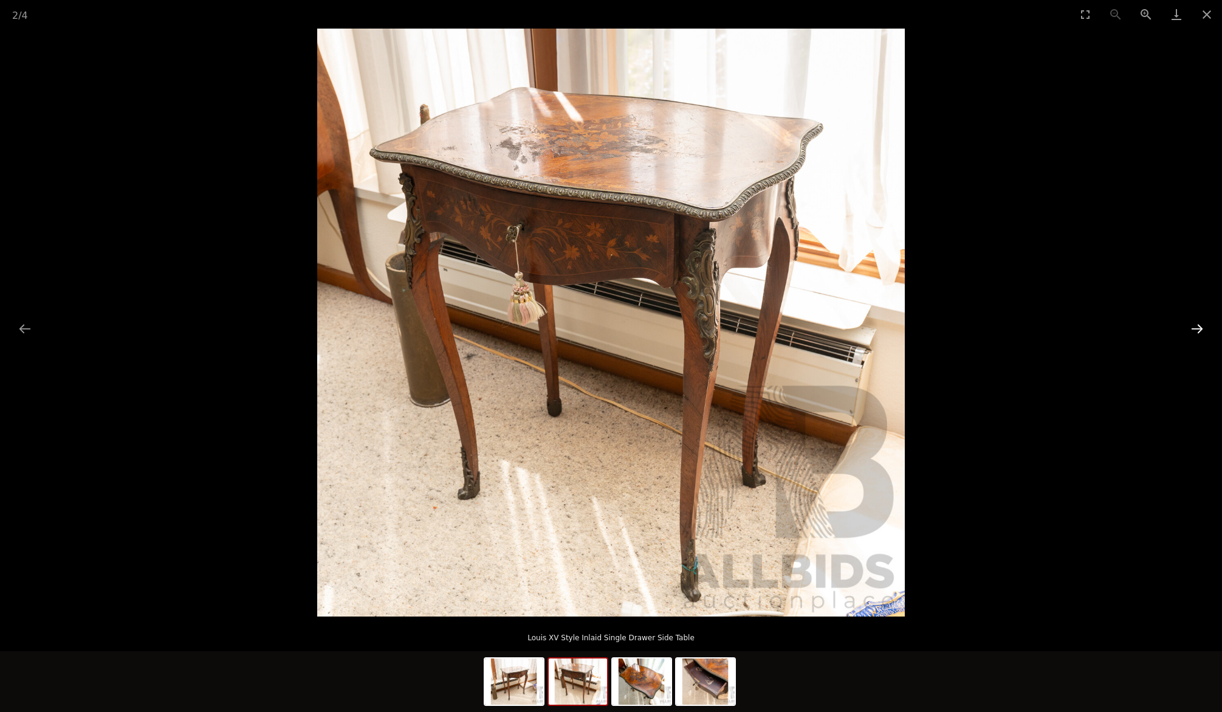
click at [1199, 328] on button "Next slide" at bounding box center [1198, 329] width 26 height 24
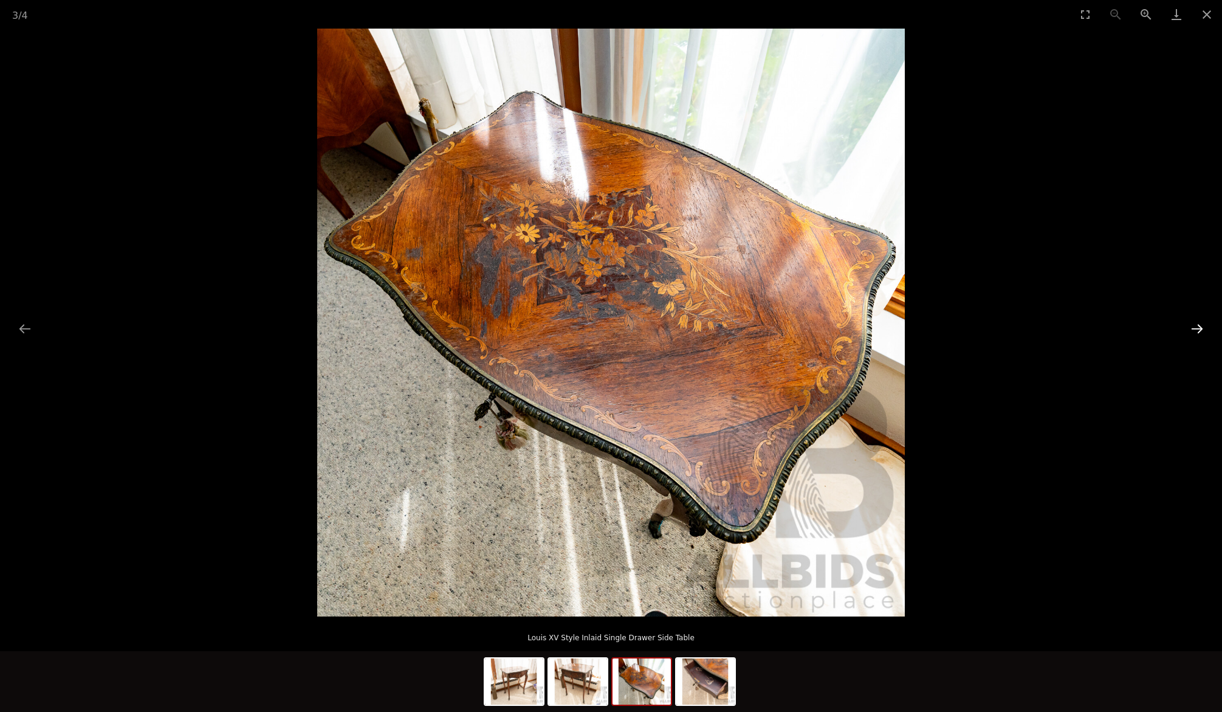
click at [1188, 331] on button "Next slide" at bounding box center [1198, 329] width 26 height 24
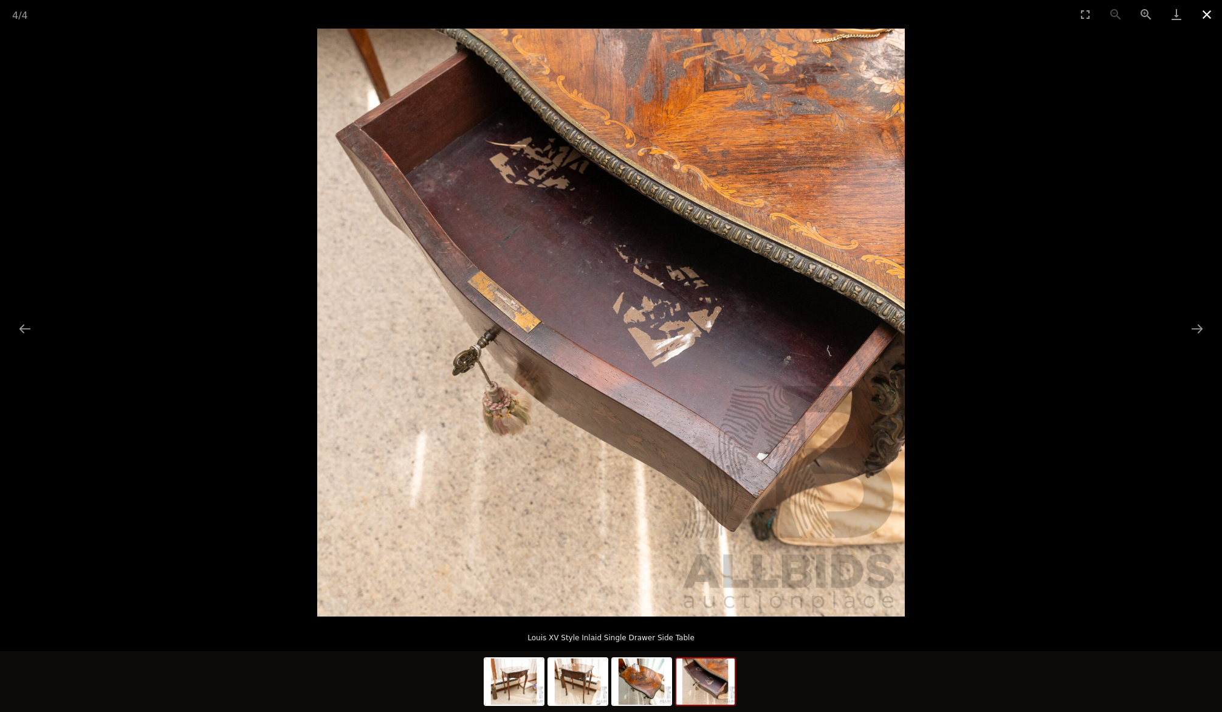
click at [1208, 13] on button "Close gallery" at bounding box center [1207, 14] width 30 height 29
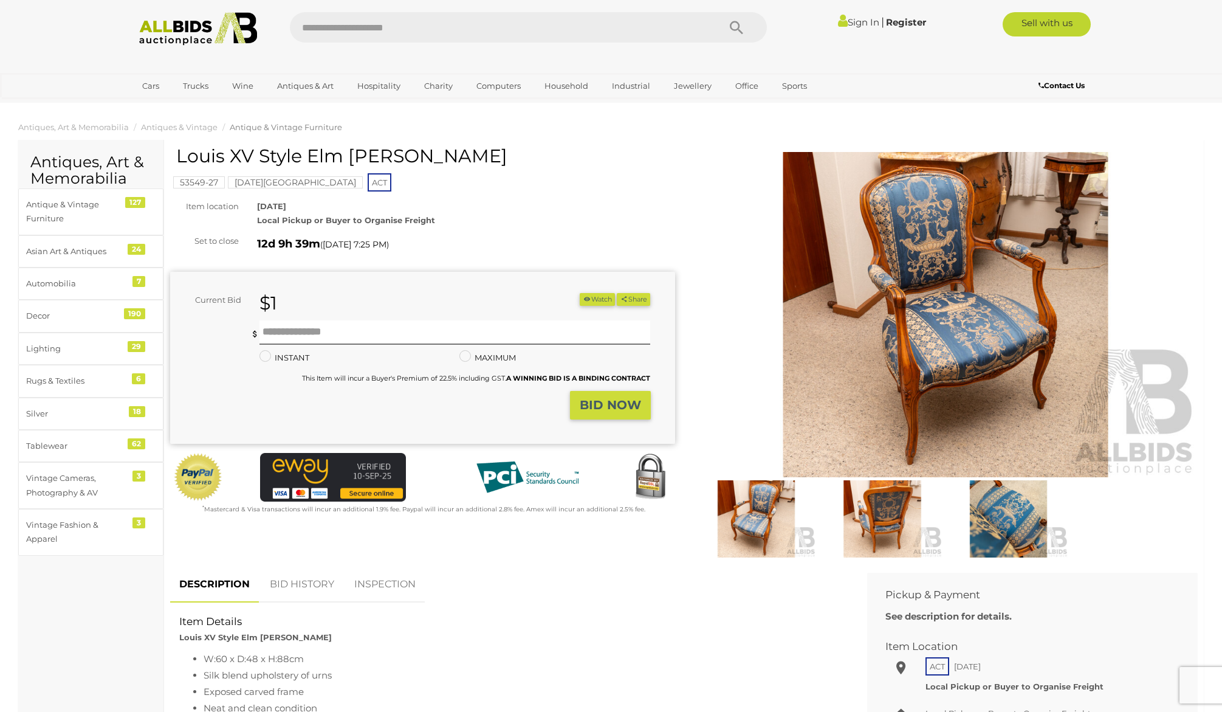
scroll to position [33, 0]
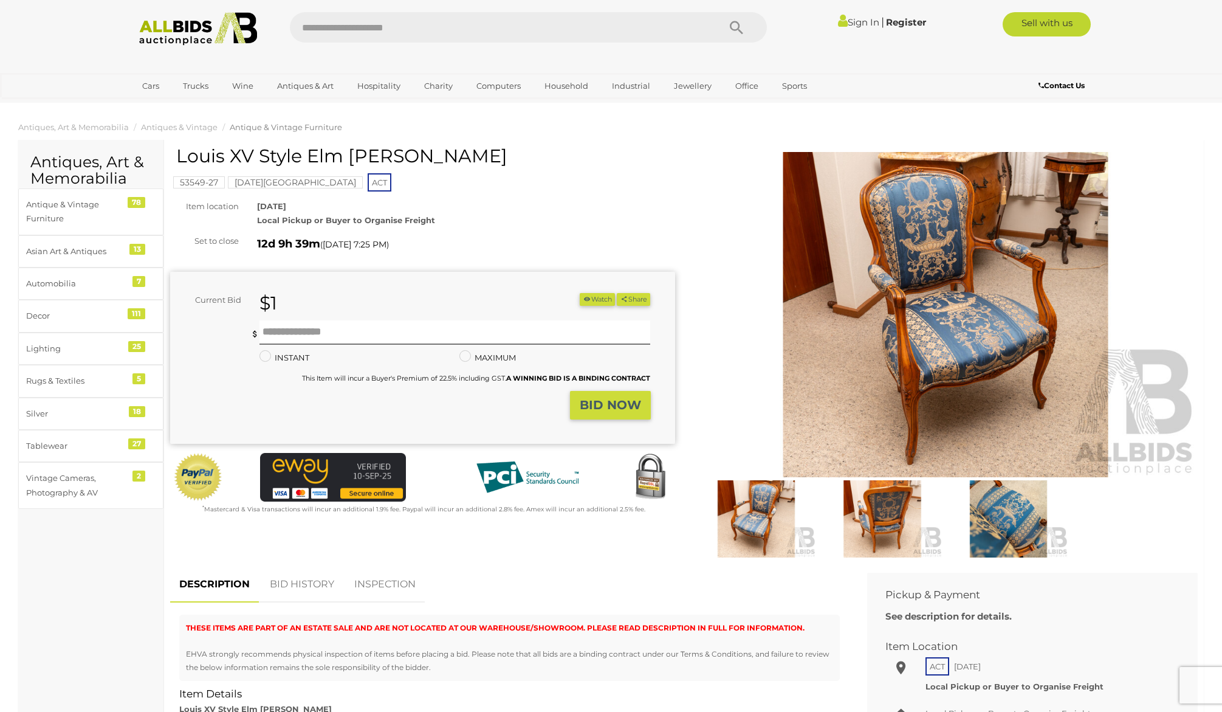
click at [287, 584] on link "BID HISTORY" at bounding box center [302, 584] width 83 height 36
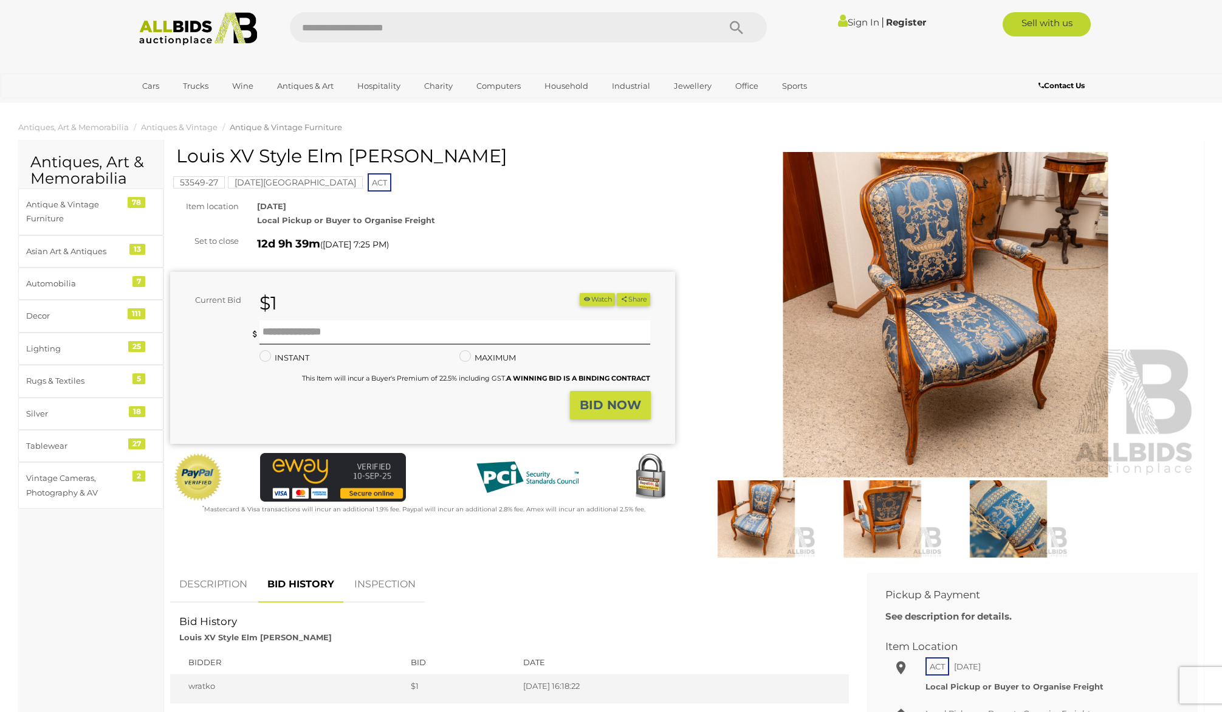
click at [996, 372] on img at bounding box center [946, 314] width 505 height 325
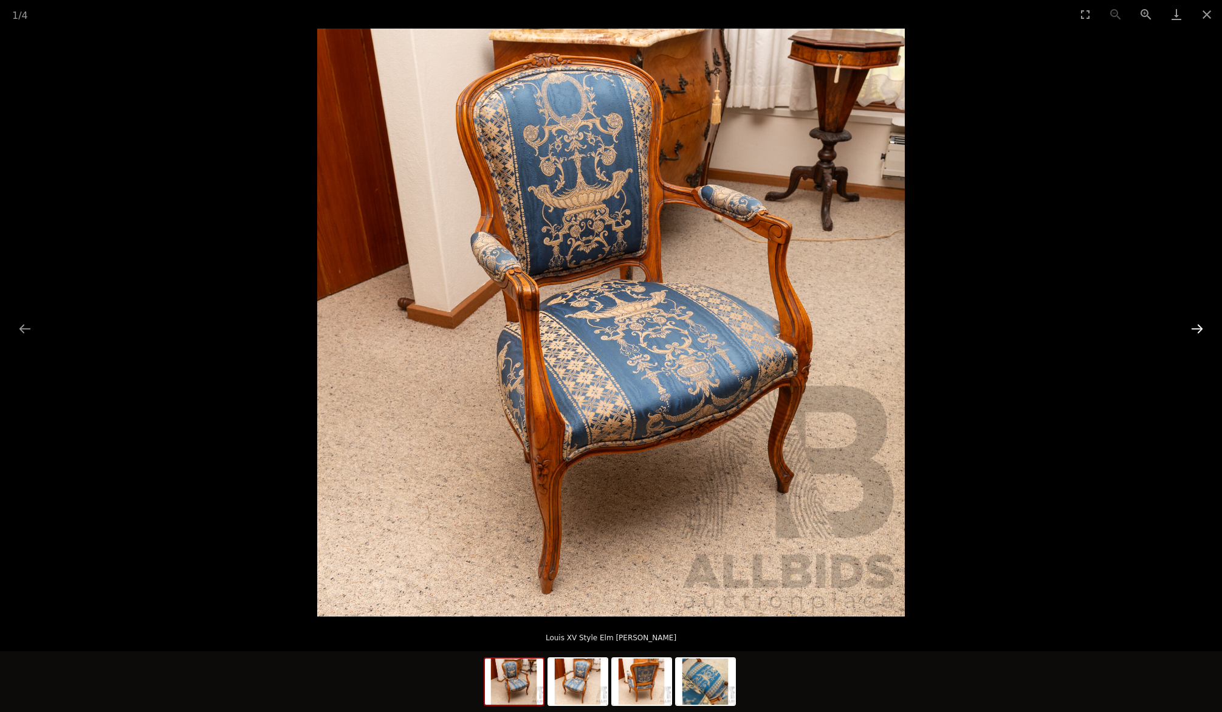
click at [1202, 326] on button "Next slide" at bounding box center [1198, 329] width 26 height 24
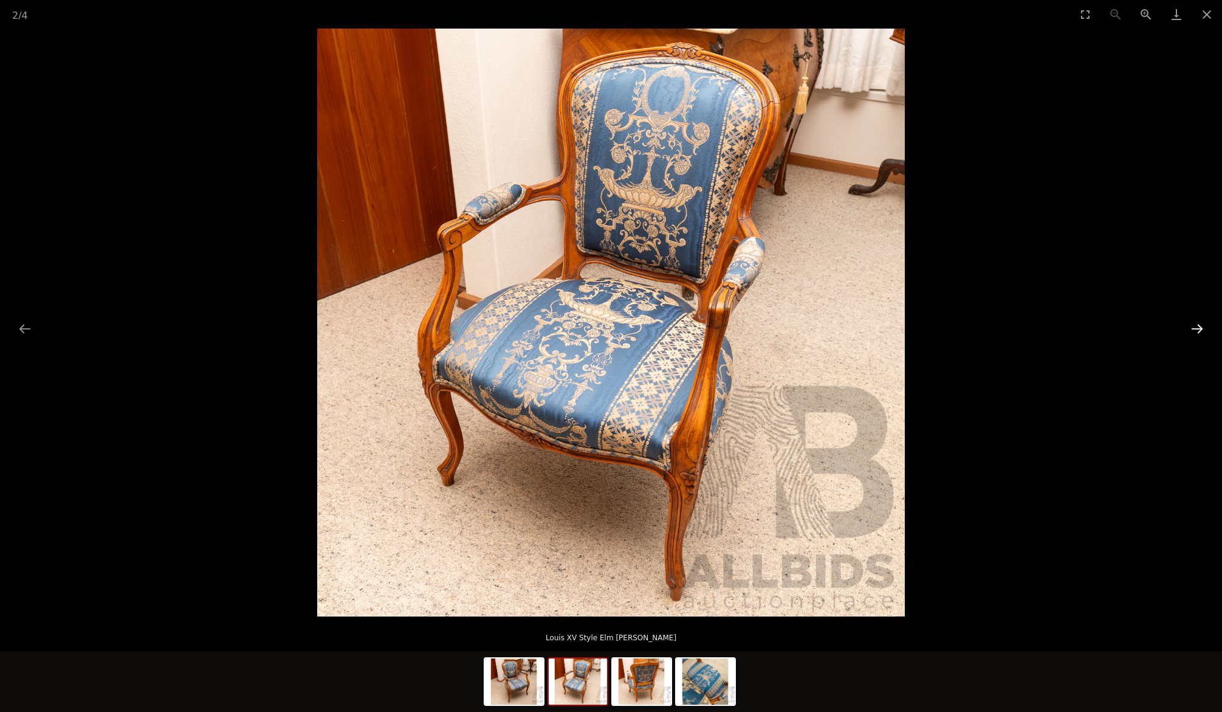
click at [1202, 326] on button "Next slide" at bounding box center [1198, 329] width 26 height 24
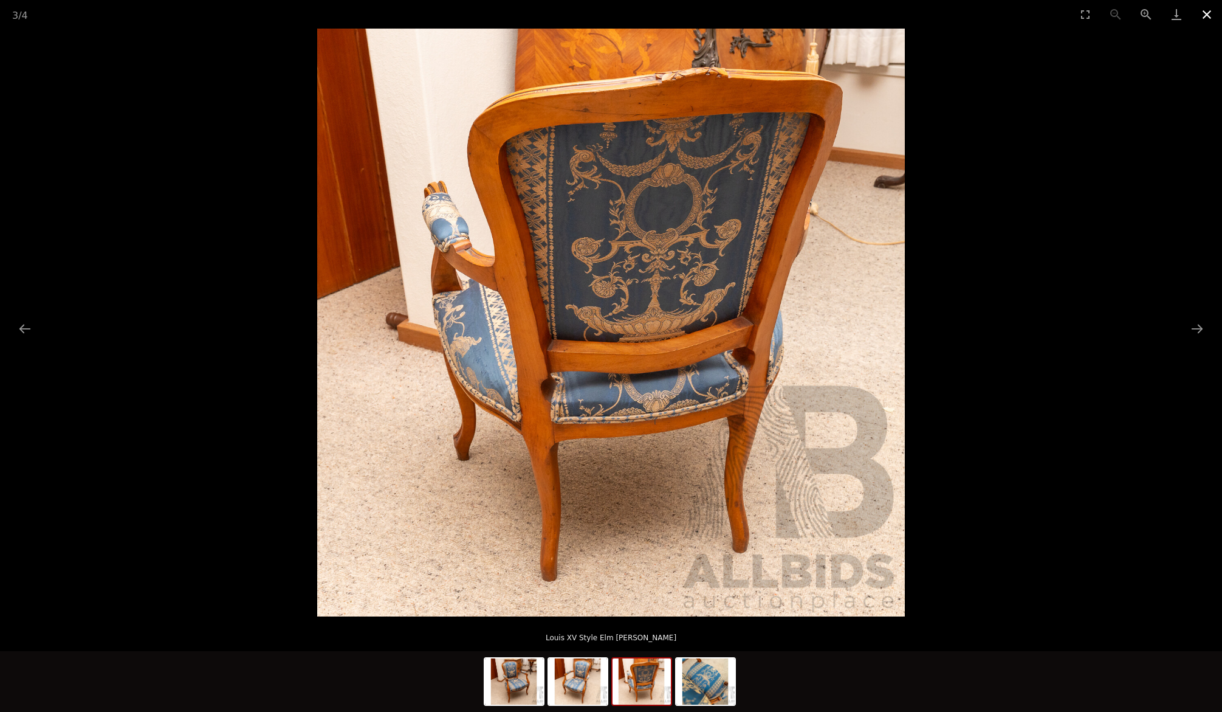
click at [1203, 13] on button "Close gallery" at bounding box center [1207, 14] width 30 height 29
